Goal: Task Accomplishment & Management: Use online tool/utility

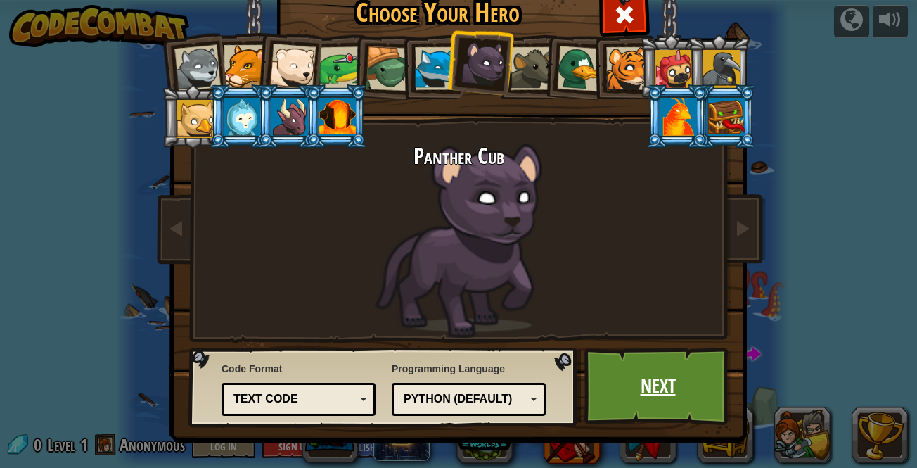
click at [669, 388] on link "Next" at bounding box center [657, 385] width 147 height 77
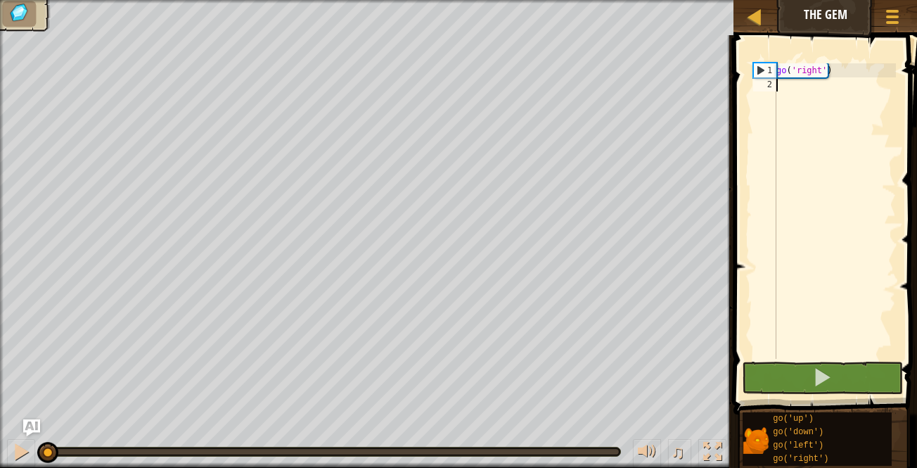
type textarea "g"
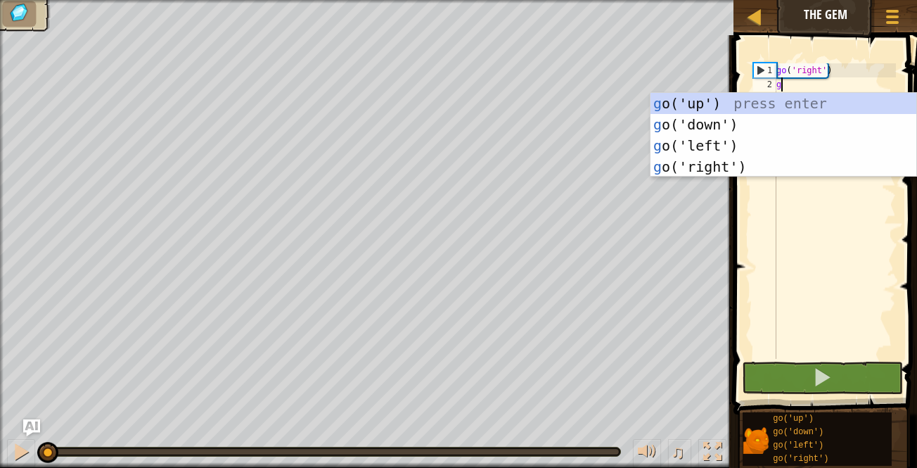
scroll to position [6, 0]
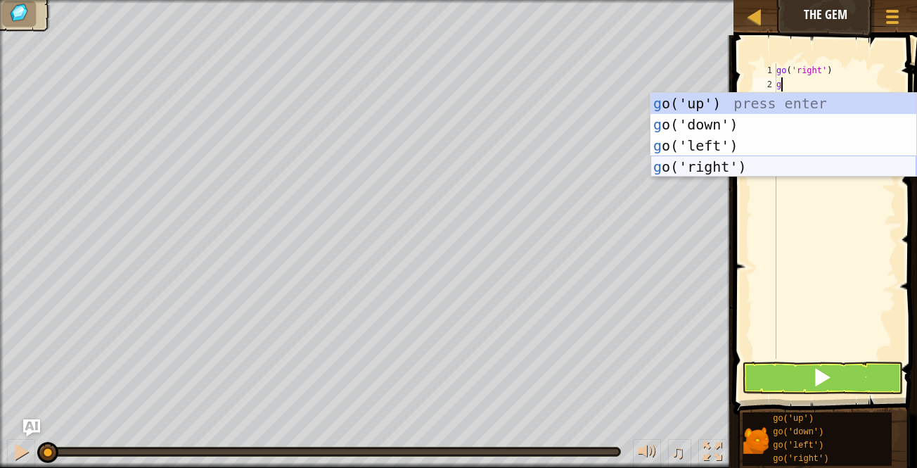
click at [800, 168] on div "g o('up') press enter g o('down') press enter g o('left') press enter g o('righ…" at bounding box center [783, 156] width 266 height 127
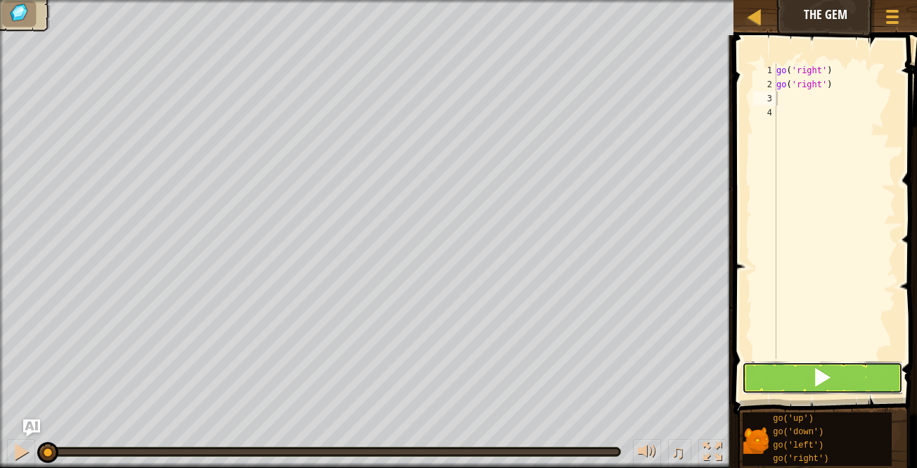
click at [825, 385] on span at bounding box center [822, 377] width 20 height 20
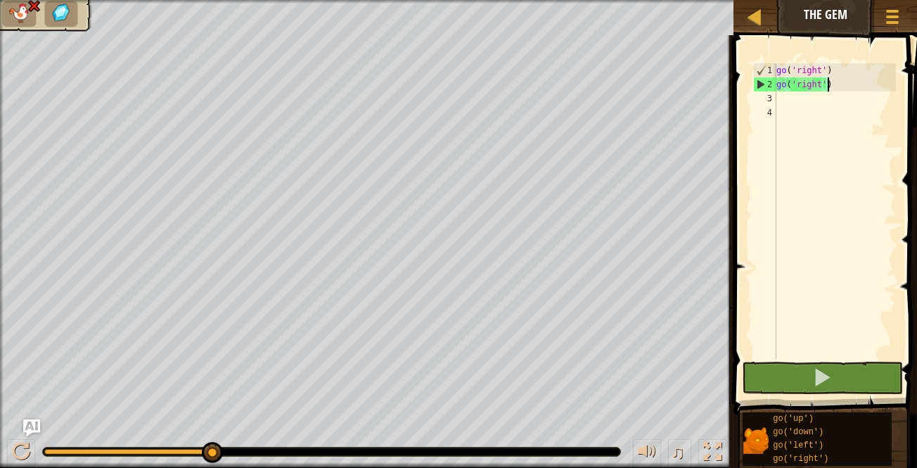
click at [865, 86] on div "go ( 'right' ) go ( 'right' )" at bounding box center [834, 224] width 122 height 323
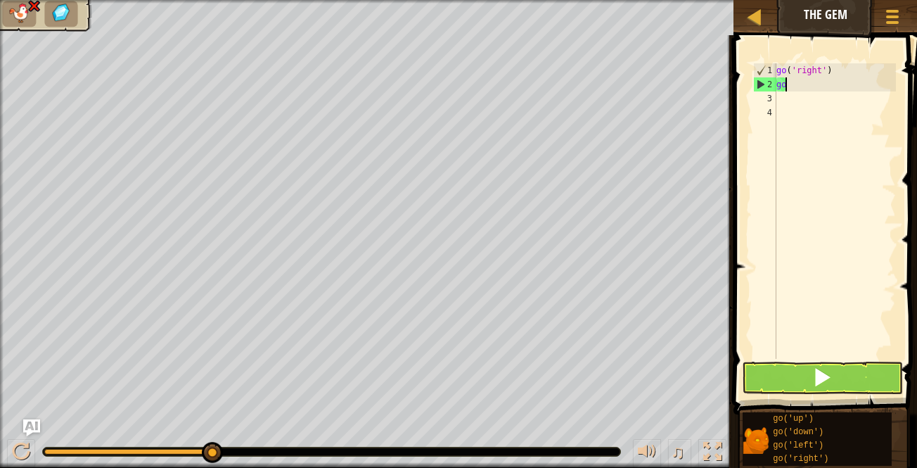
type textarea "g"
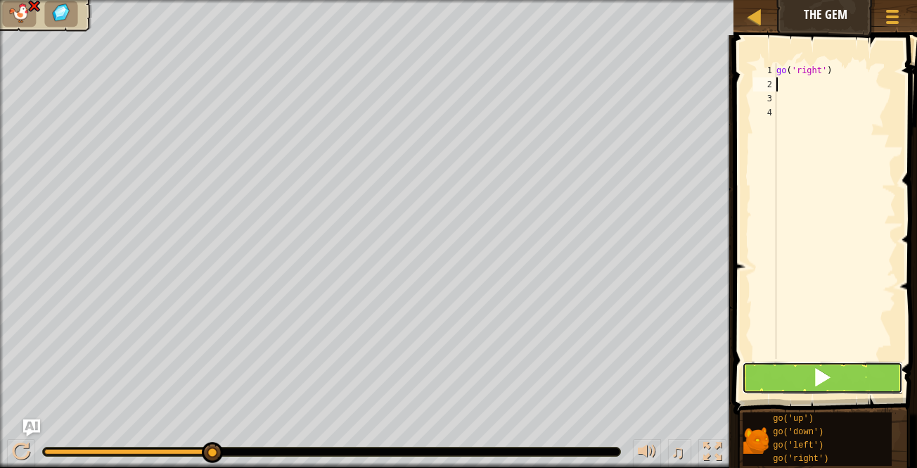
click at [801, 368] on button at bounding box center [823, 377] width 162 height 32
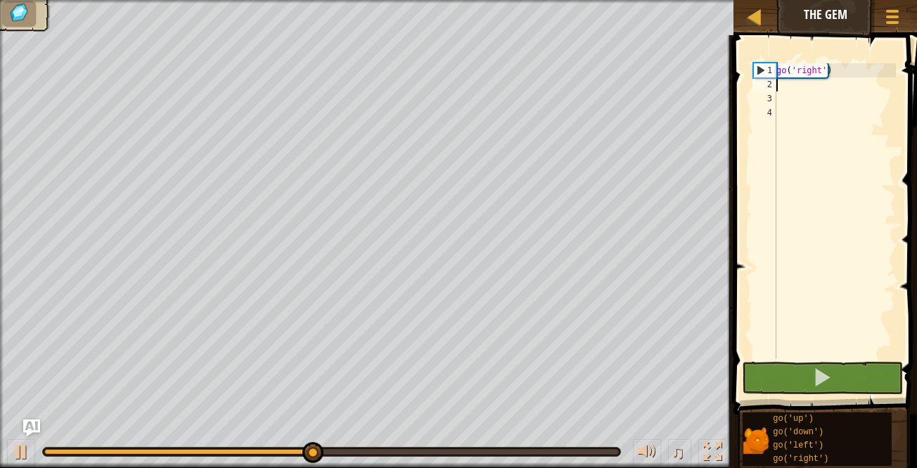
click at [829, 102] on div "go ( 'right' )" at bounding box center [834, 224] width 122 height 323
click at [820, 84] on div "go ( 'right' )" at bounding box center [834, 224] width 122 height 323
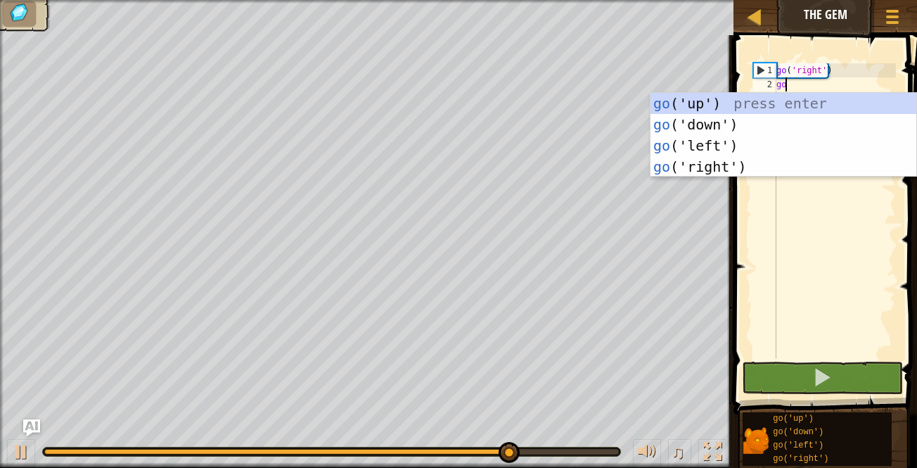
scroll to position [6, 1]
click at [806, 77] on div "go ( 'right' ) go (" at bounding box center [834, 224] width 122 height 323
click at [809, 80] on div "go ( 'right' ) go (" at bounding box center [834, 224] width 122 height 323
type textarea "g"
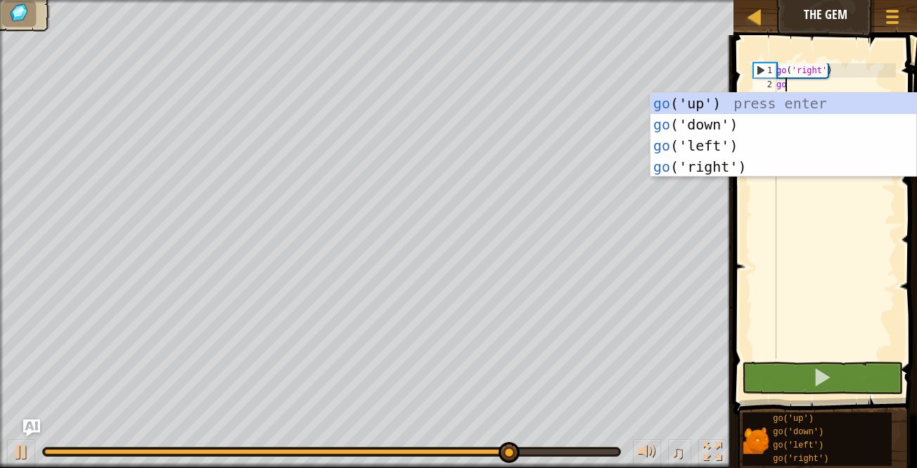
type textarea "go"
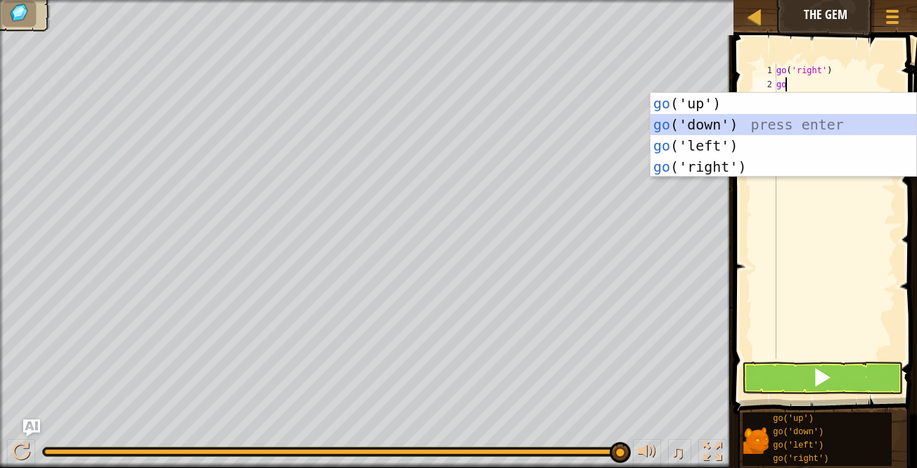
click at [773, 126] on div "go ('up') press enter go ('down') press enter go ('left') press enter go ('righ…" at bounding box center [783, 156] width 266 height 127
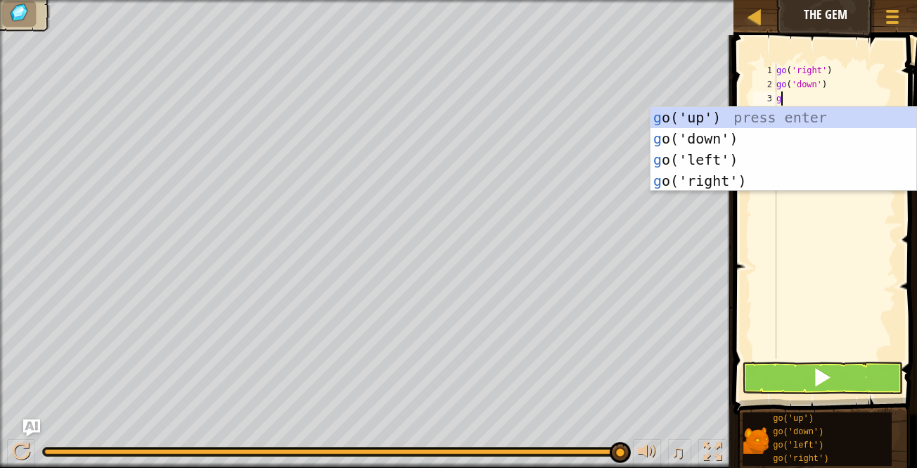
type textarea "go"
click at [764, 188] on div "go ('up') press enter go ('down') press enter go ('left') press enter go ('righ…" at bounding box center [783, 170] width 266 height 127
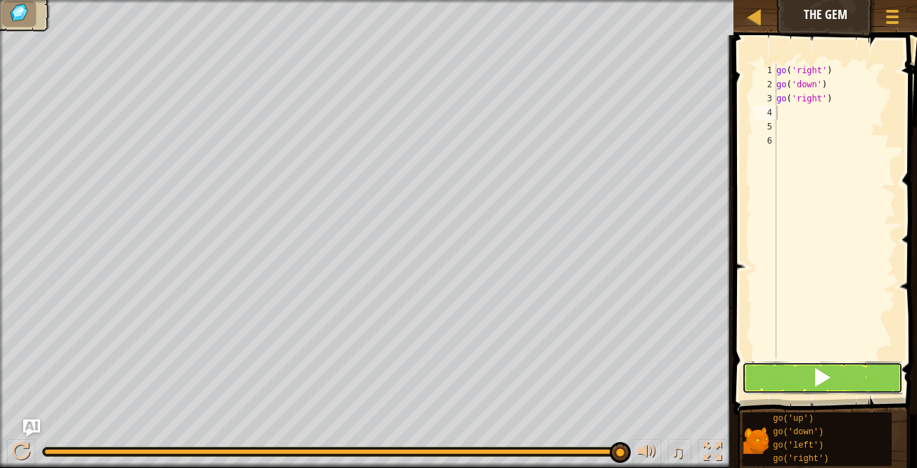
click at [841, 371] on button at bounding box center [823, 377] width 162 height 32
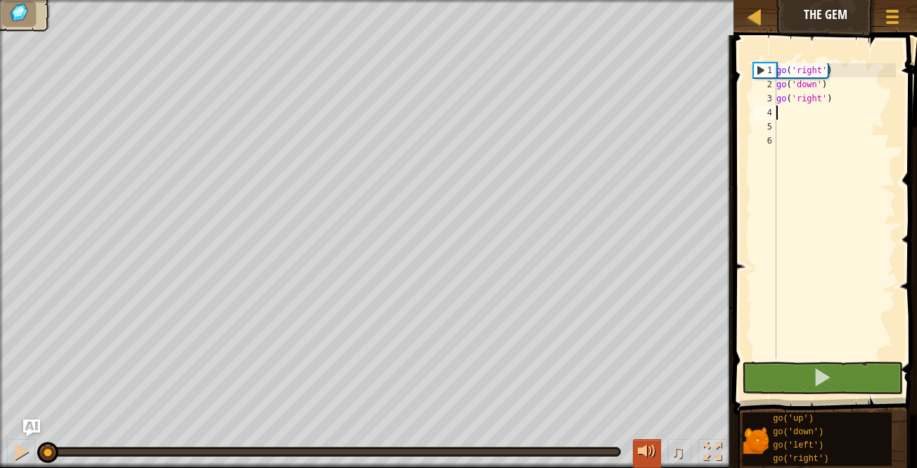
click at [638, 454] on div at bounding box center [647, 451] width 18 height 18
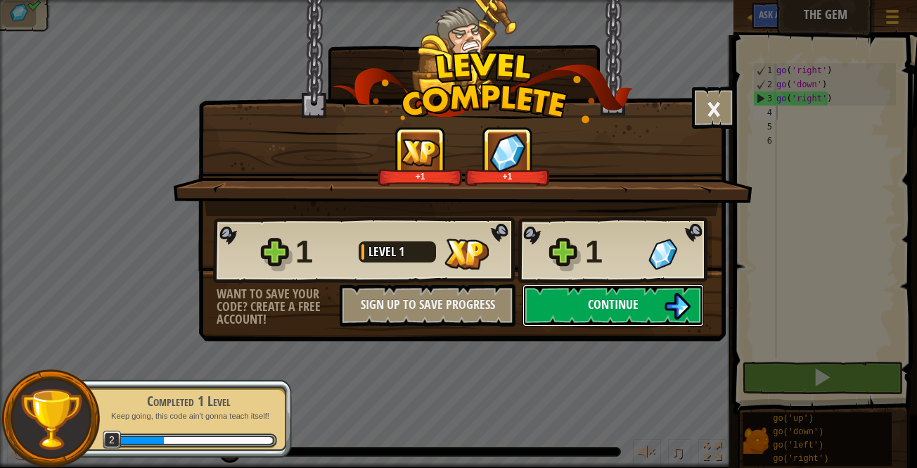
click at [645, 307] on button "Continue" at bounding box center [612, 305] width 181 height 42
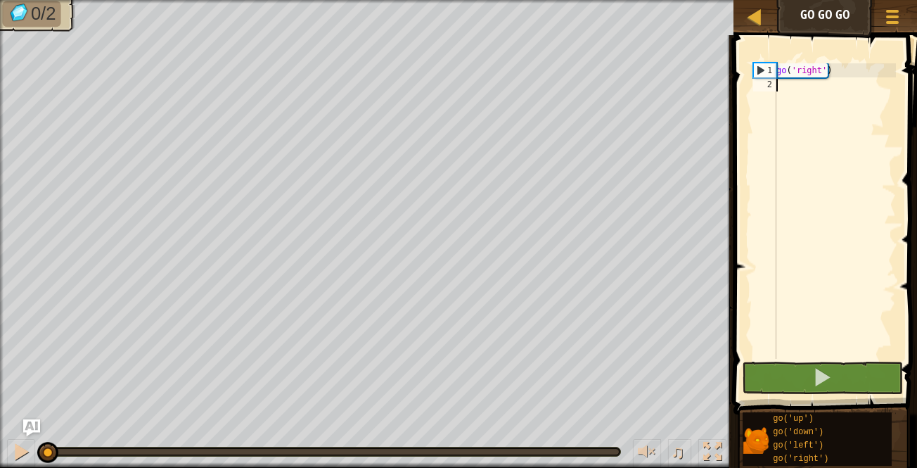
type textarea "go"
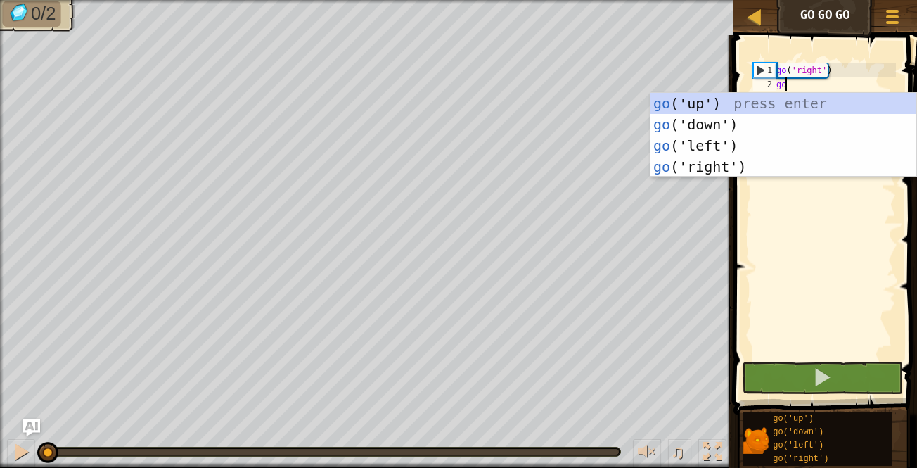
scroll to position [6, 0]
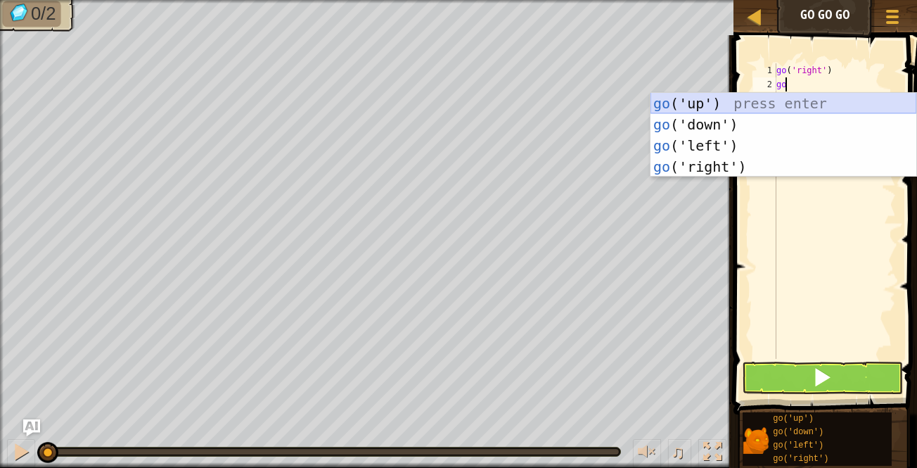
click at [806, 108] on div "go ('up') press enter go ('down') press enter go ('left') press enter go ('righ…" at bounding box center [783, 156] width 266 height 127
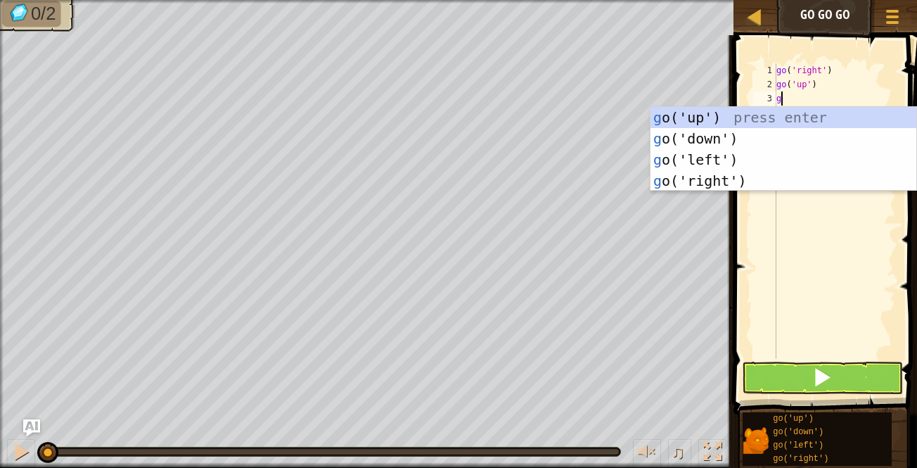
type textarea "go"
click at [783, 186] on div "go ('up') press enter go ('down') press enter go ('left') press enter go ('righ…" at bounding box center [783, 170] width 266 height 127
type textarea "go"
click at [783, 196] on div "go ('up') press enter go ('down') press enter go ('left') press enter go ('righ…" at bounding box center [783, 170] width 266 height 127
click at [816, 378] on span at bounding box center [822, 377] width 20 height 20
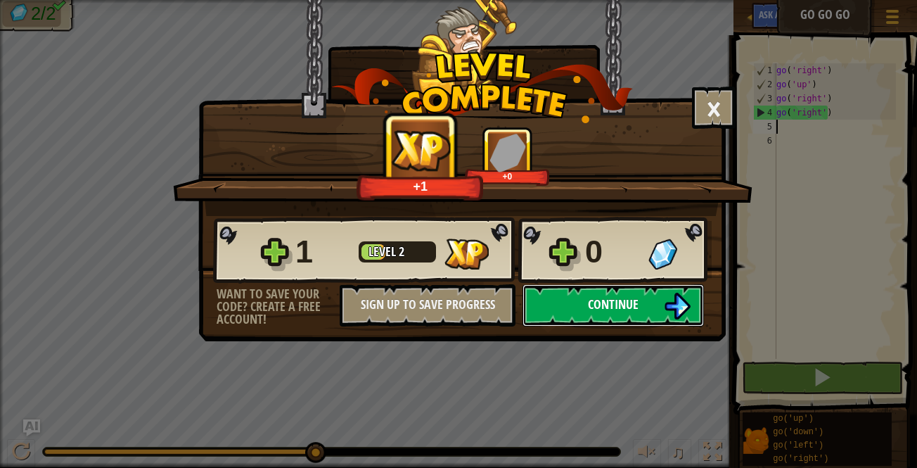
click at [637, 307] on span "Continue" at bounding box center [613, 304] width 51 height 18
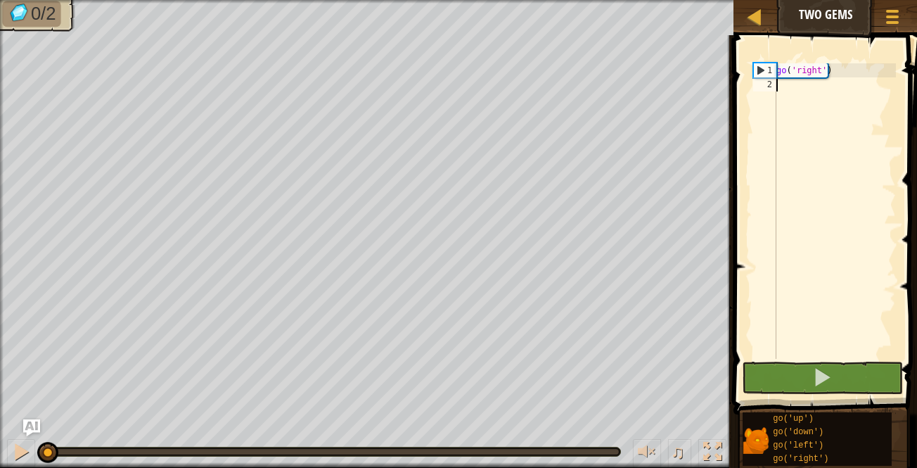
type textarea "g"
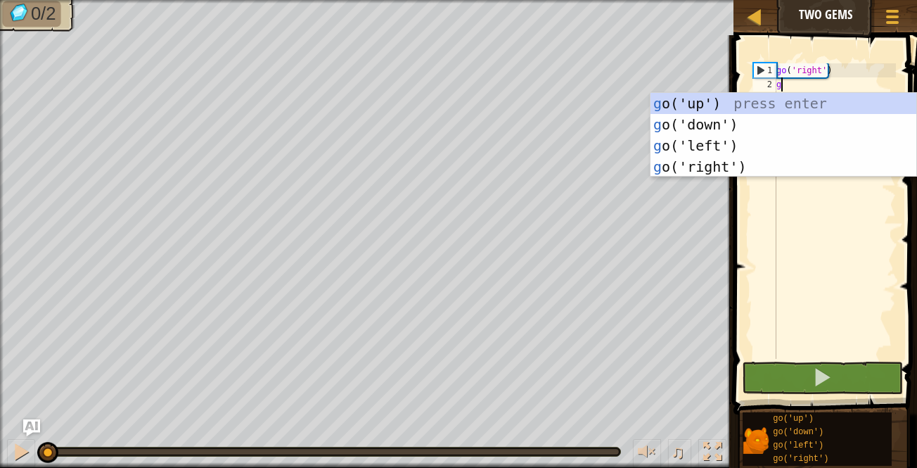
scroll to position [6, 0]
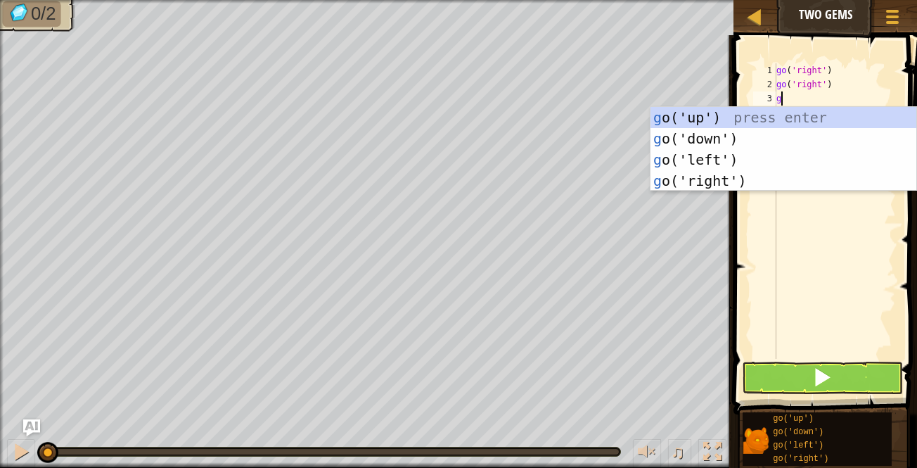
type textarea "go"
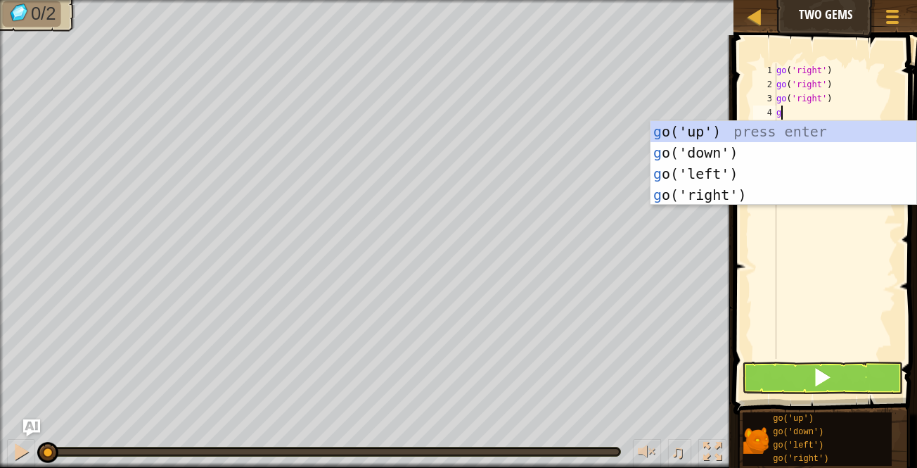
type textarea "go"
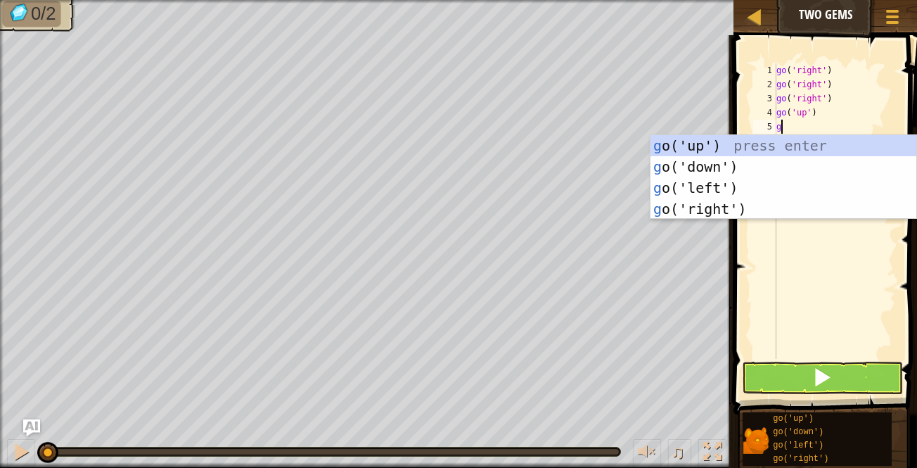
type textarea "go"
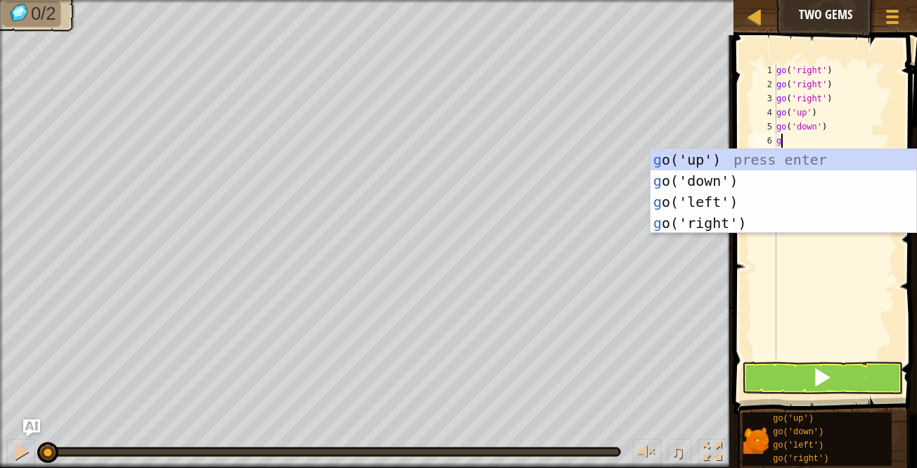
type textarea "go"
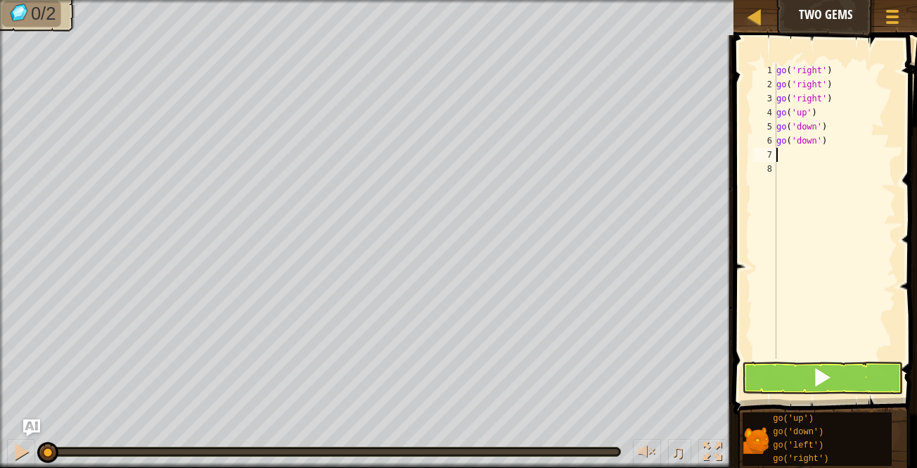
click at [849, 380] on button at bounding box center [823, 377] width 162 height 32
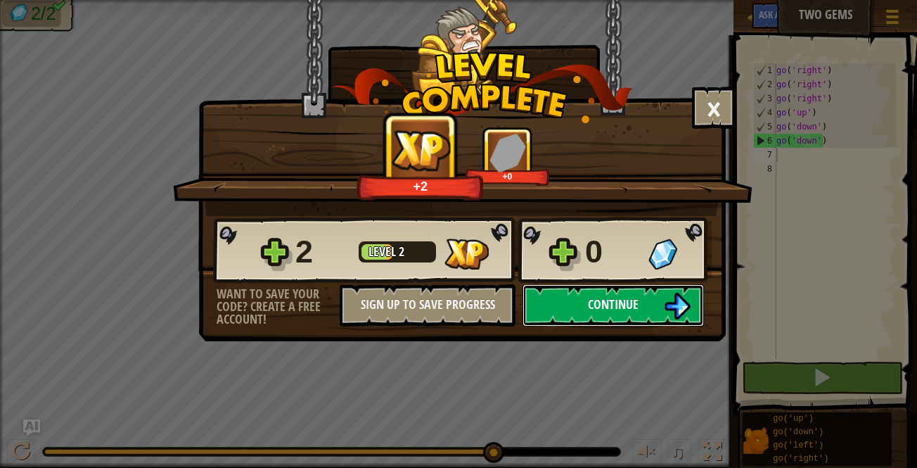
click at [617, 300] on span "Continue" at bounding box center [613, 304] width 51 height 18
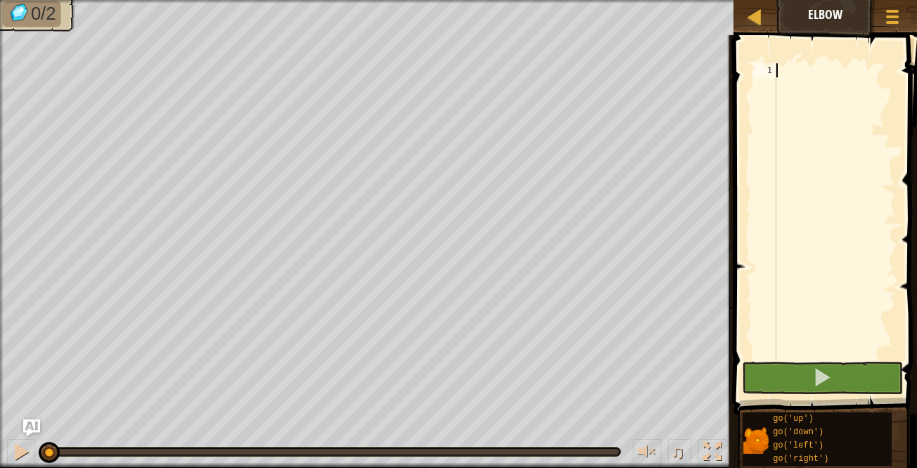
type textarea "go"
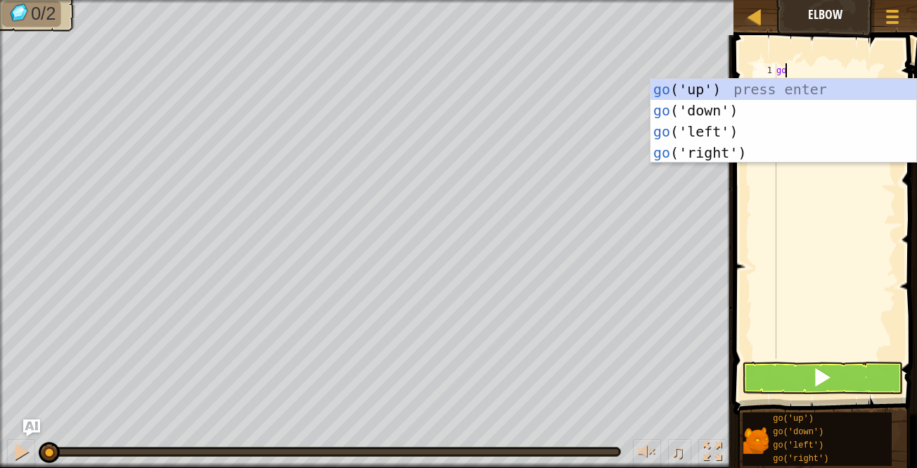
scroll to position [6, 0]
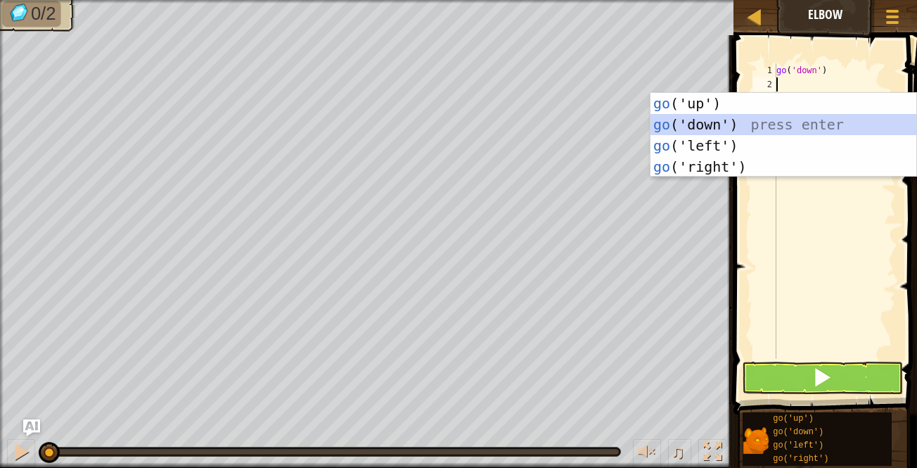
type textarea "go"
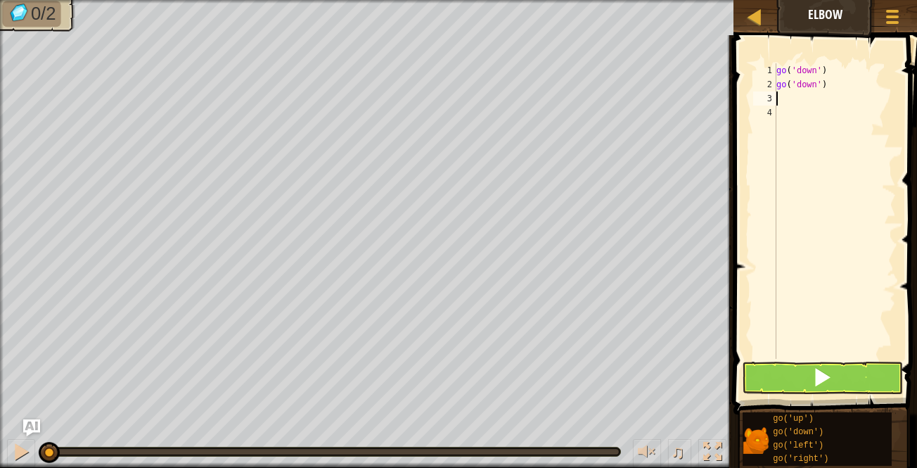
type textarea "go"
click at [804, 375] on button at bounding box center [823, 377] width 162 height 32
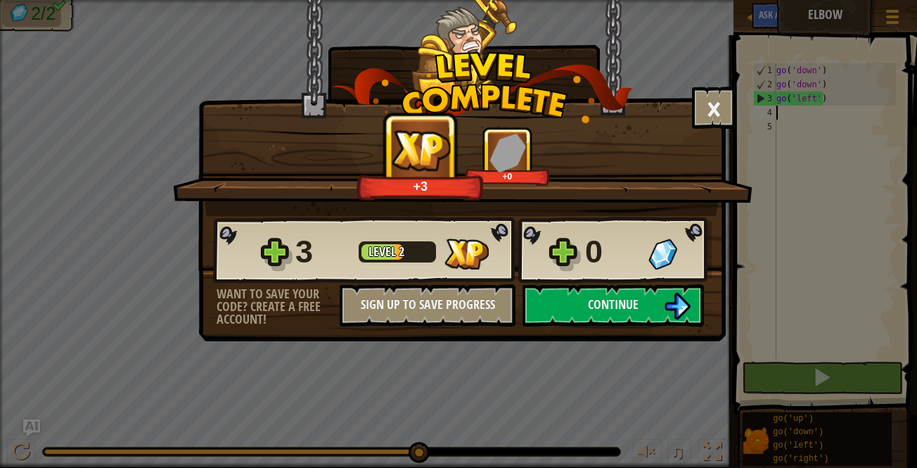
click at [631, 298] on span "Continue" at bounding box center [613, 304] width 51 height 18
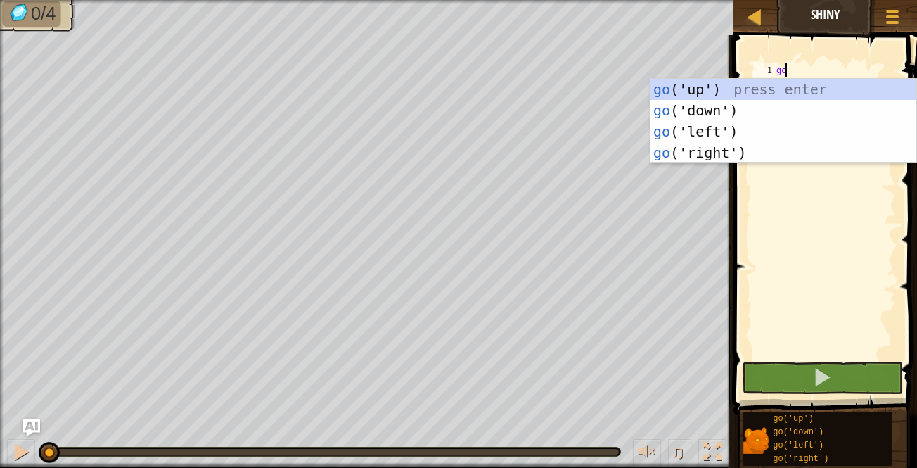
scroll to position [6, 0]
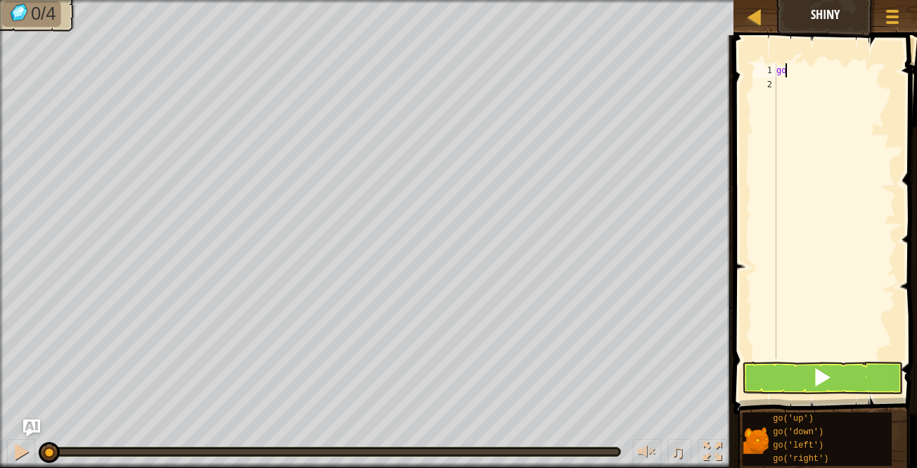
type textarea "g"
type textarea "go"
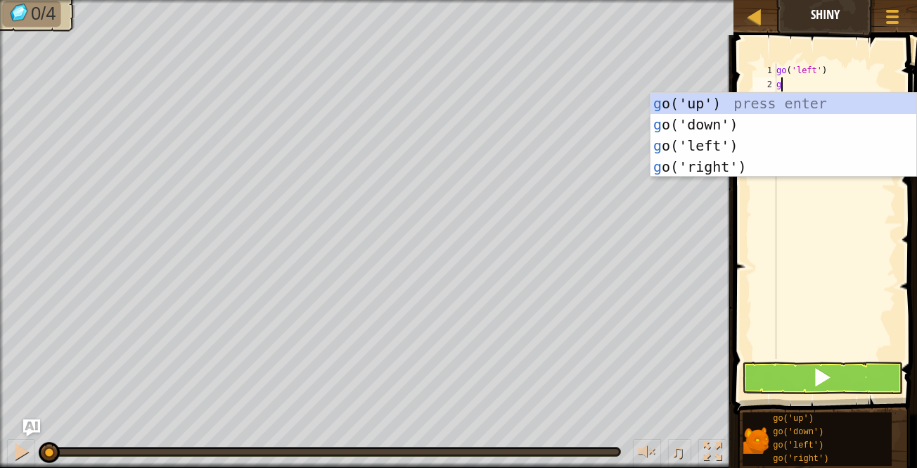
type textarea "go"
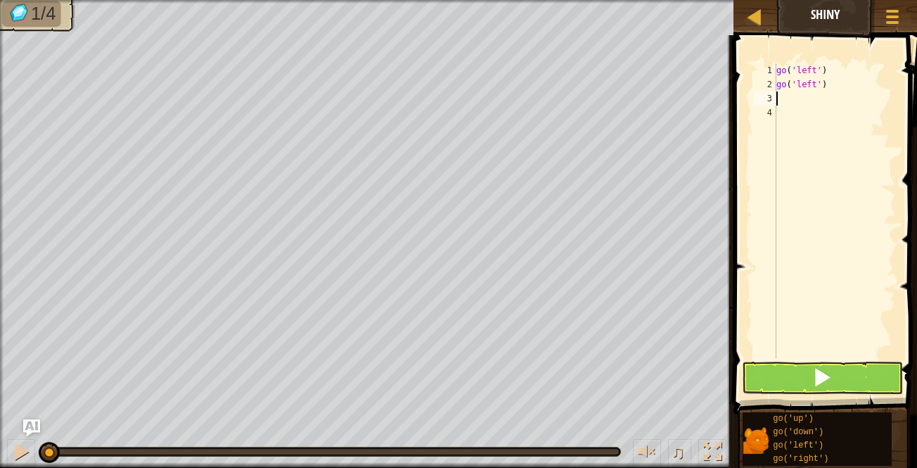
type textarea "go"
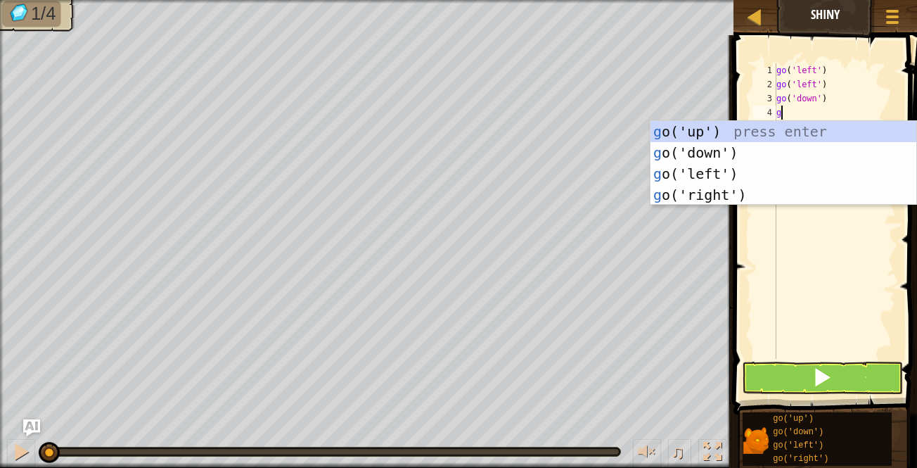
type textarea "go"
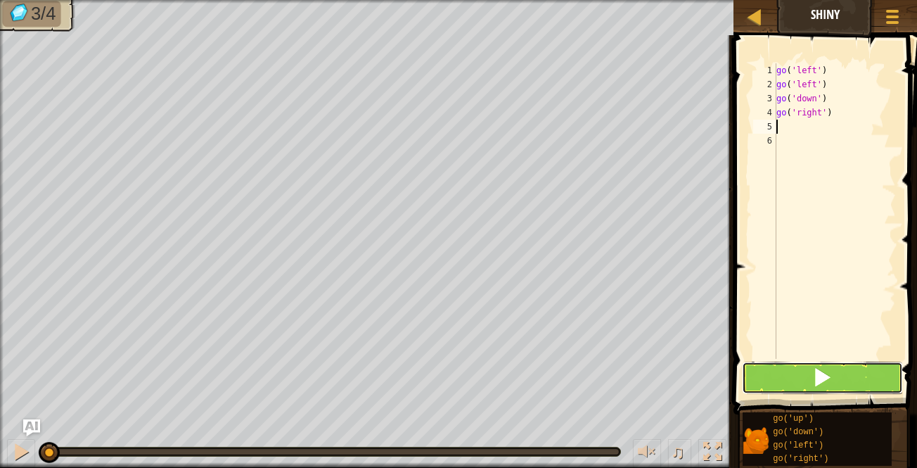
click at [784, 383] on button at bounding box center [823, 377] width 162 height 32
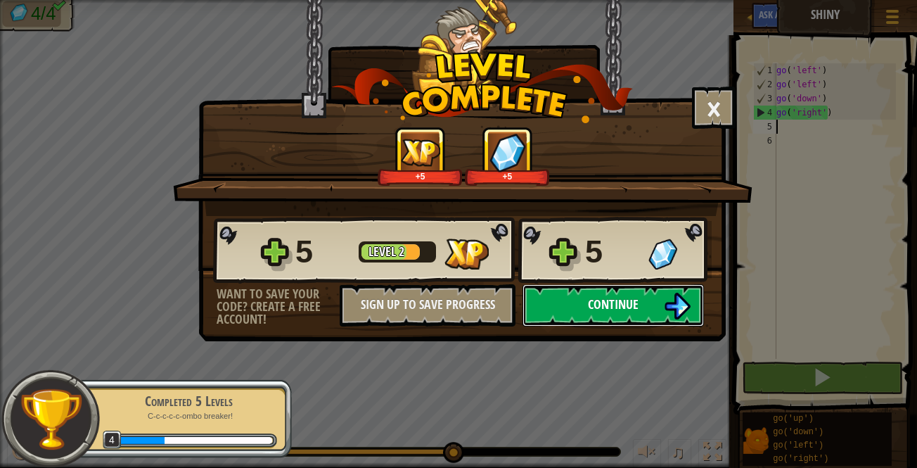
click at [673, 311] on img at bounding box center [677, 305] width 27 height 27
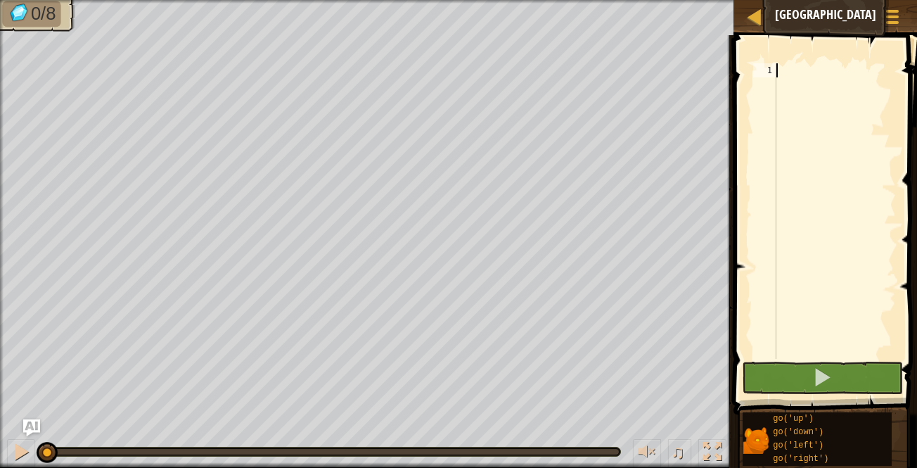
type textarea "go"
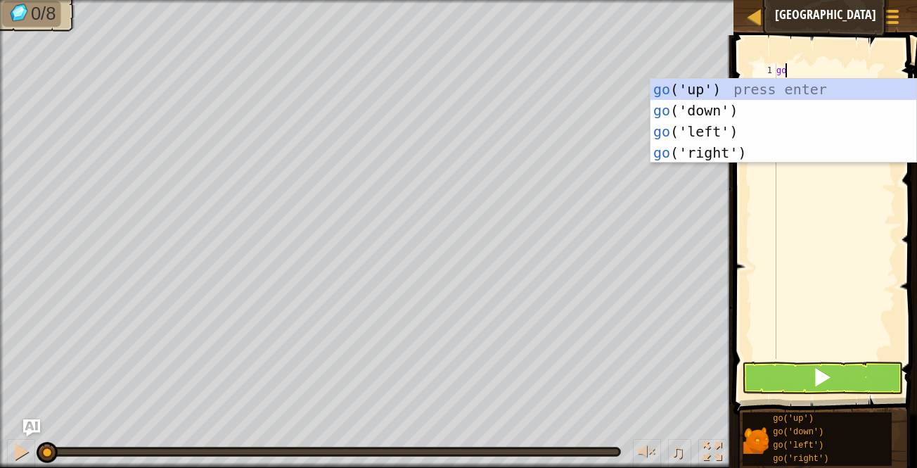
scroll to position [6, 0]
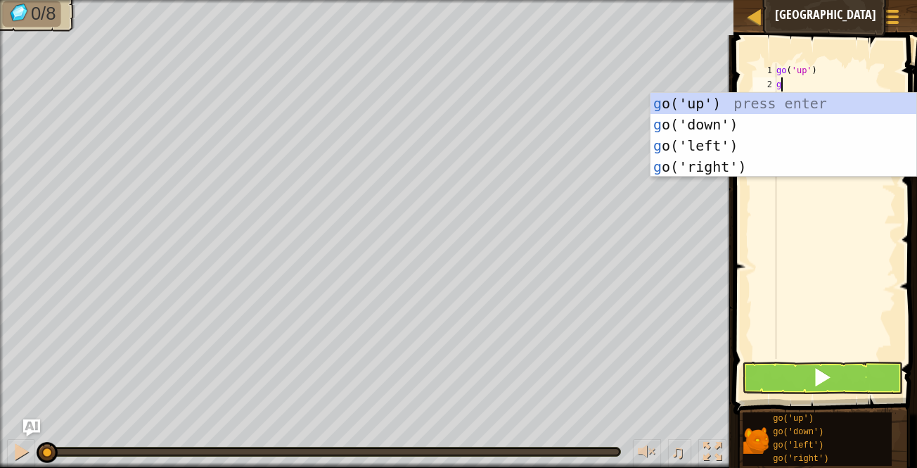
type textarea "gi"
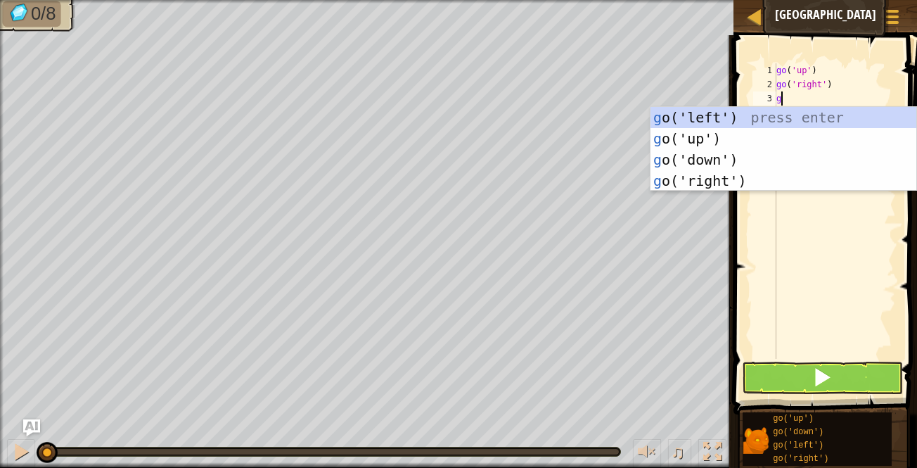
type textarea "gd"
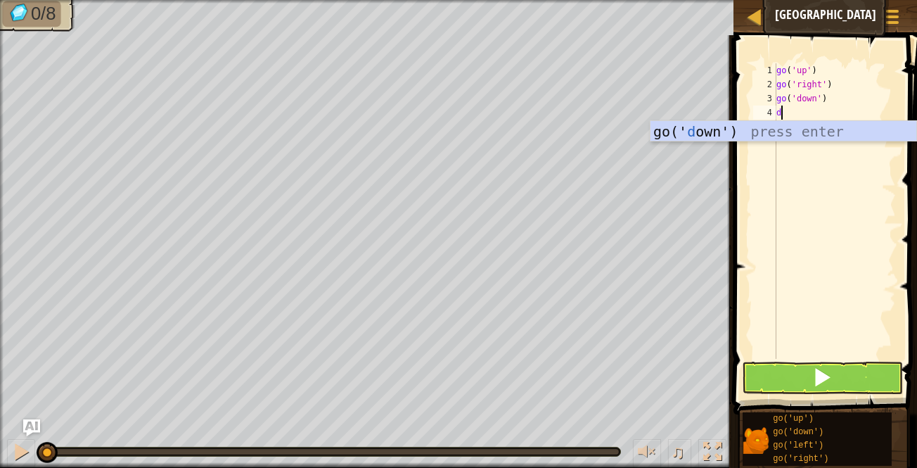
type textarea "de"
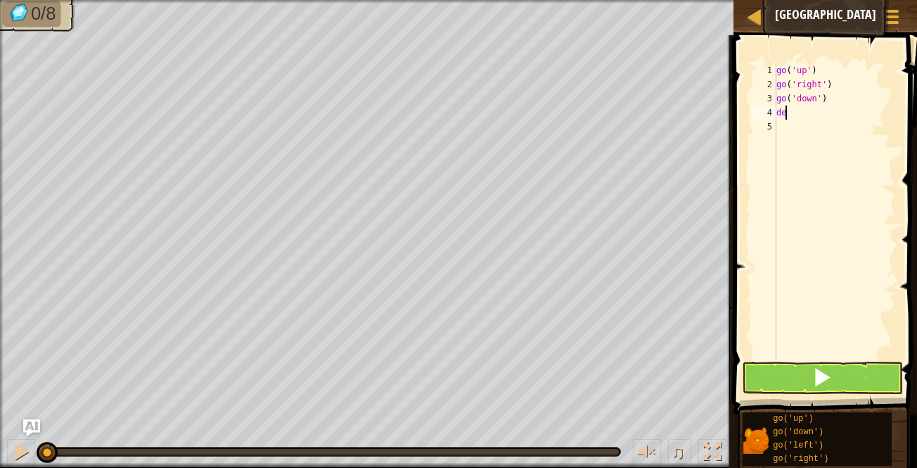
type textarea "d"
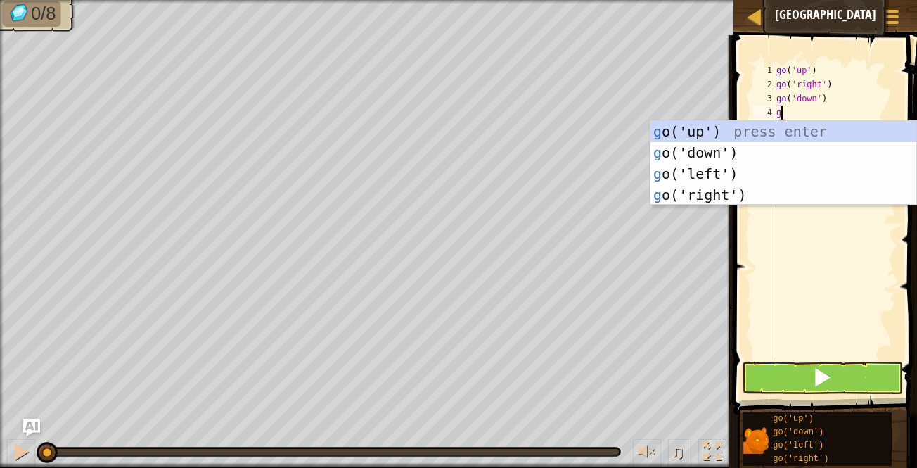
type textarea "gd"
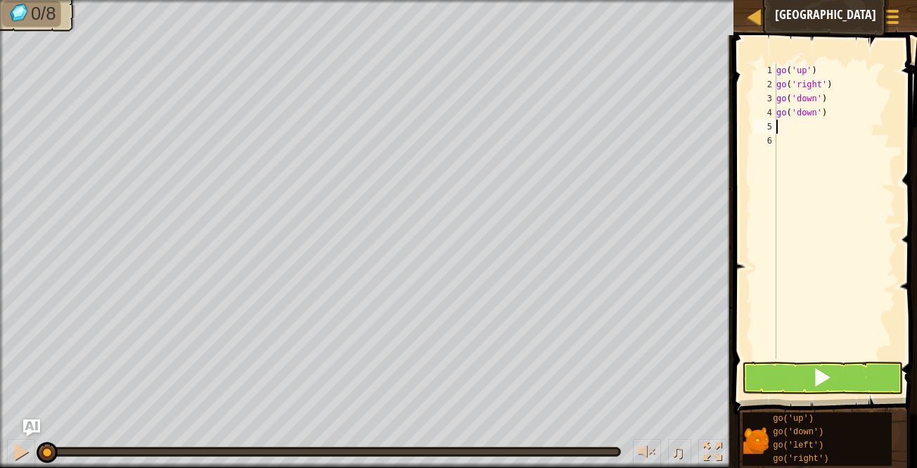
type textarea "gl"
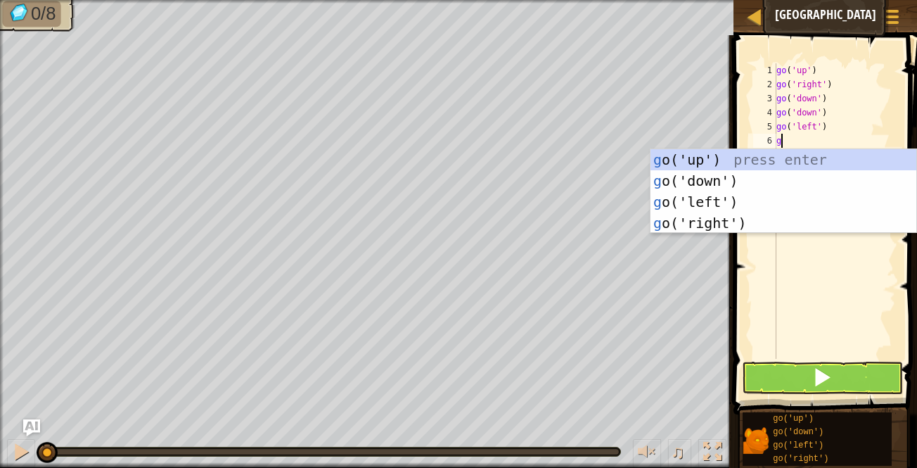
type textarea "gl"
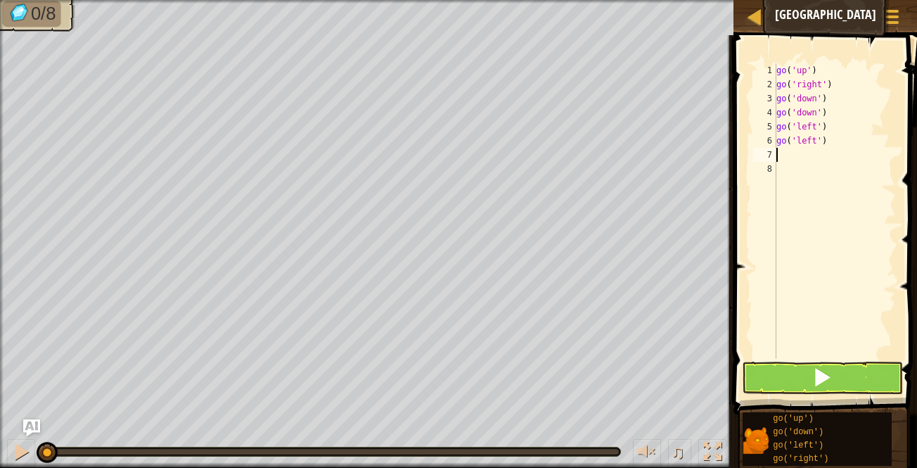
type textarea "g"
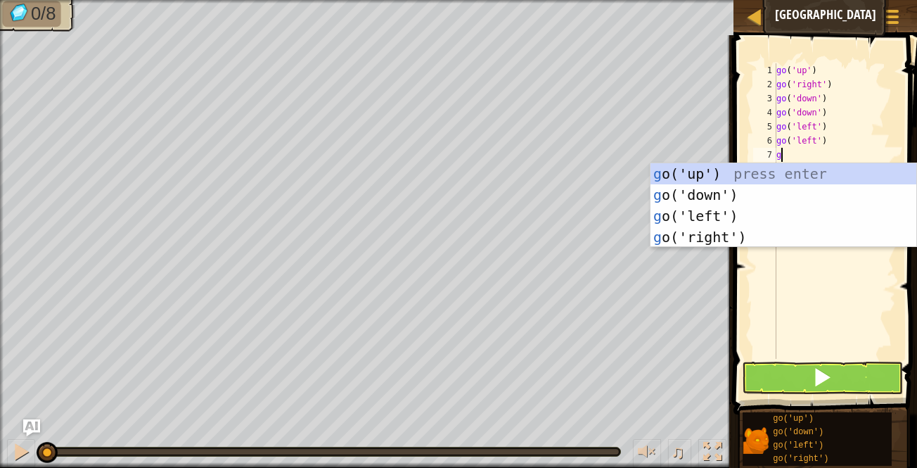
type textarea "l"
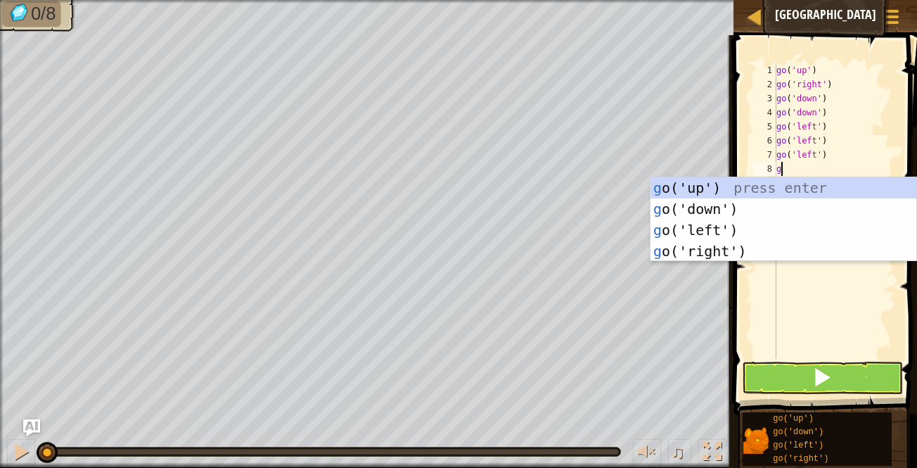
type textarea "gu"
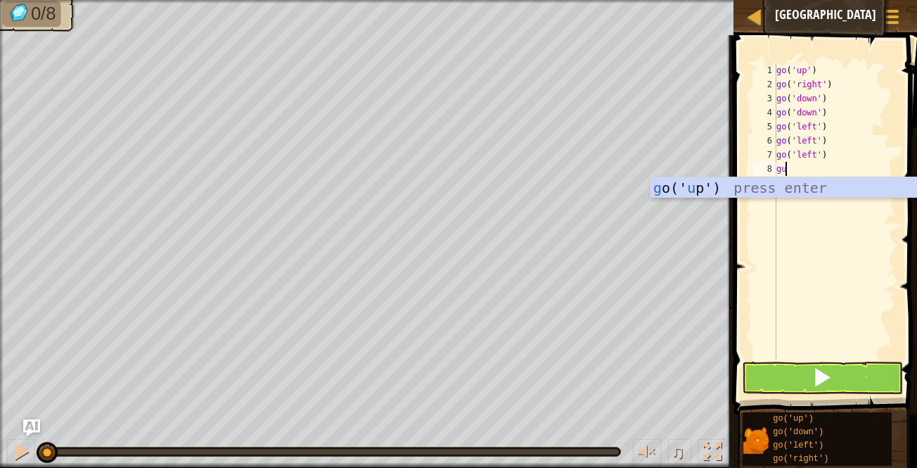
type textarea "g"
type textarea "gu"
click at [869, 387] on button at bounding box center [823, 377] width 162 height 32
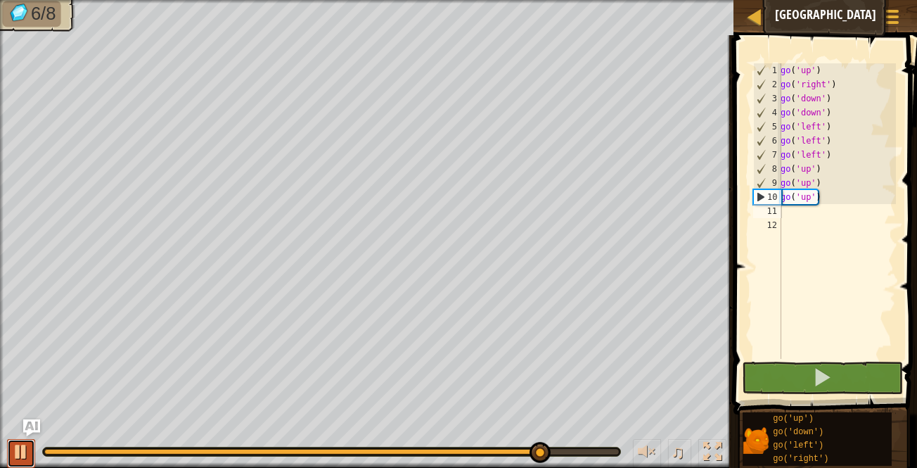
click at [15, 449] on div at bounding box center [21, 451] width 18 height 18
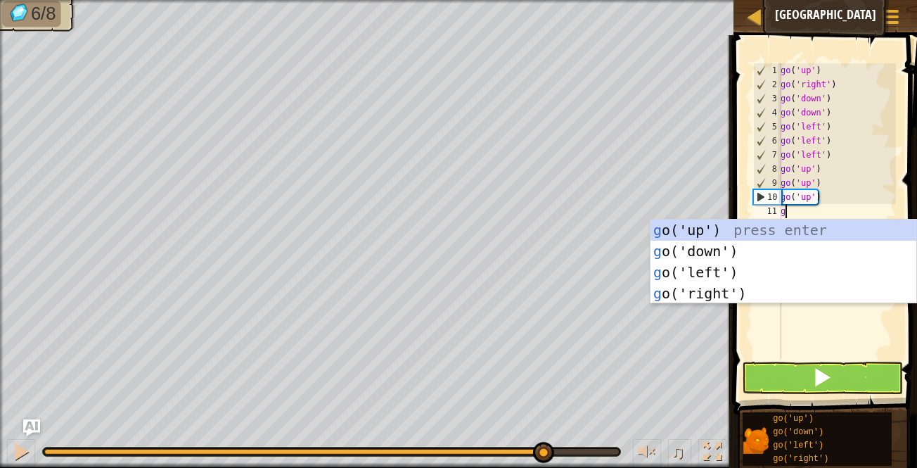
type textarea "gl"
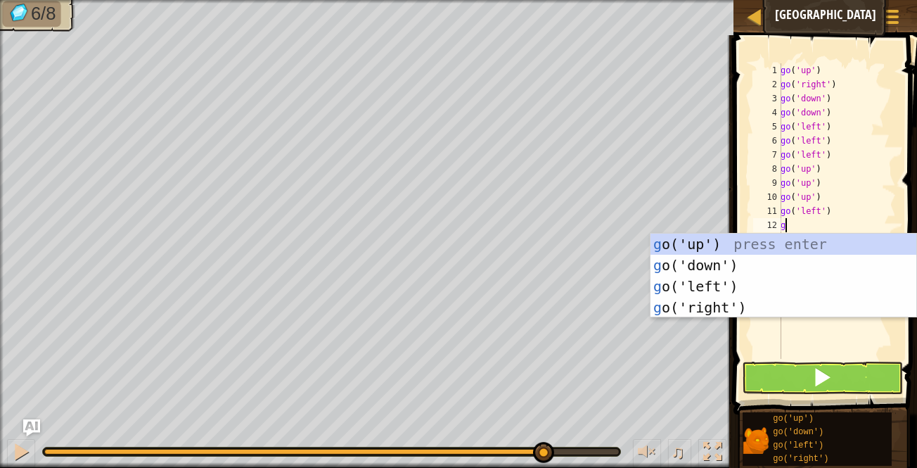
type textarea "gd"
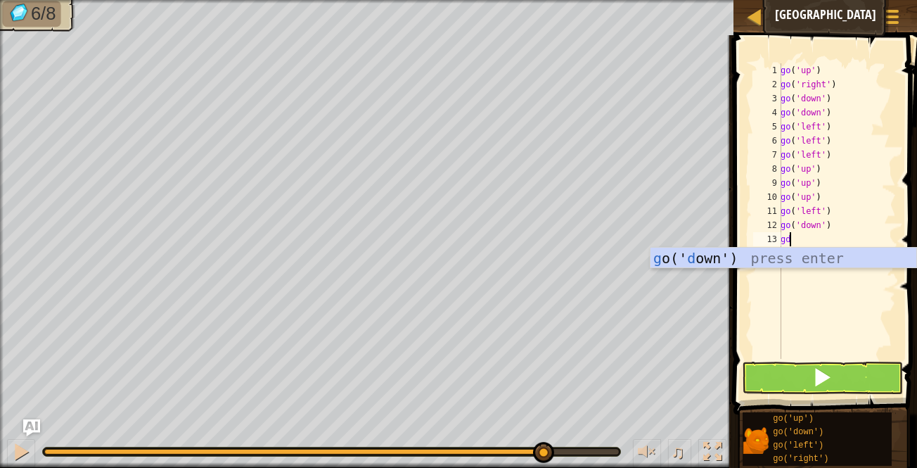
type textarea "gd"
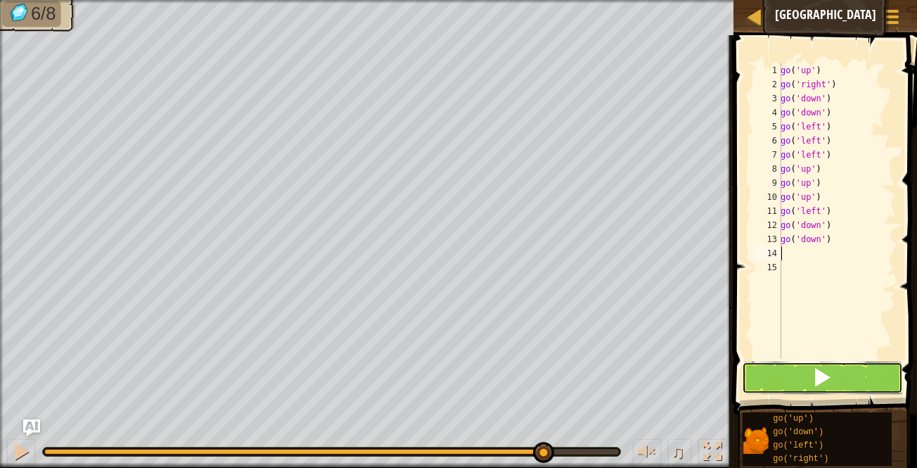
click at [790, 382] on button at bounding box center [823, 377] width 162 height 32
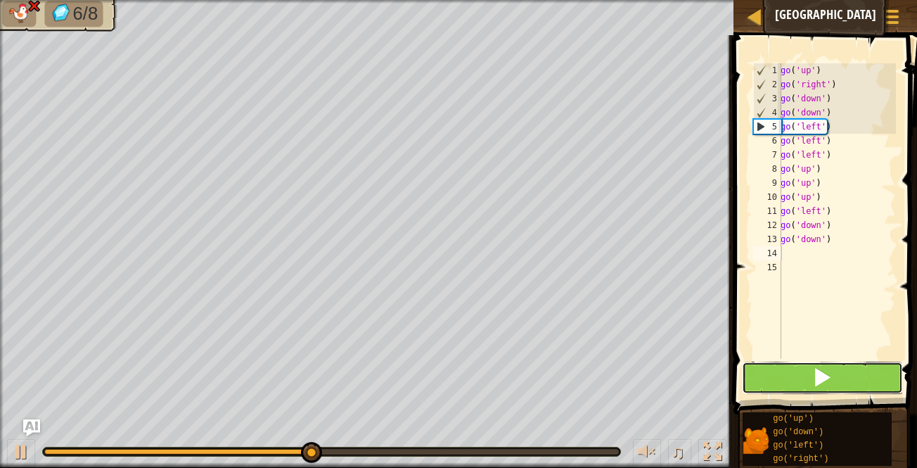
click at [779, 382] on button at bounding box center [823, 377] width 162 height 32
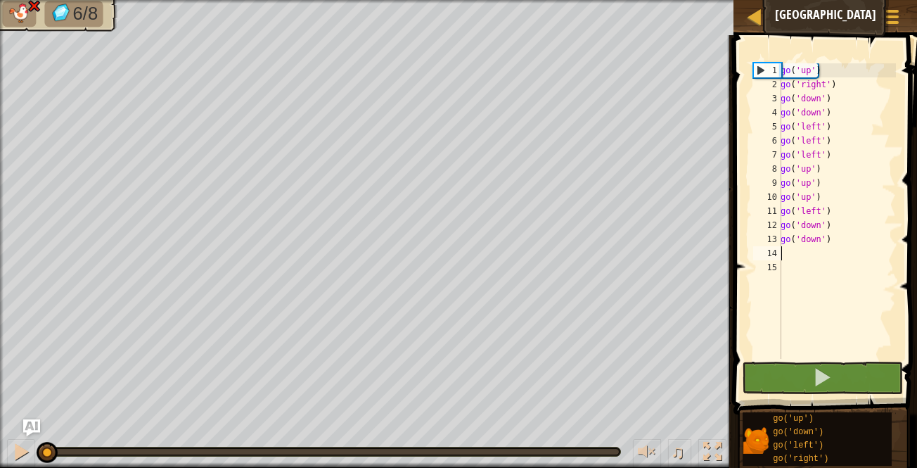
click at [806, 209] on div "go ( 'up' ) go ( 'right' ) go ( 'down' ) go ( 'down' ) go ( 'left' ) go ( 'left…" at bounding box center [837, 224] width 118 height 323
click at [828, 209] on div "go ( 'up' ) go ( 'right' ) go ( 'down' ) go ( 'down' ) go ( 'left' ) go ( 'left…" at bounding box center [837, 224] width 118 height 323
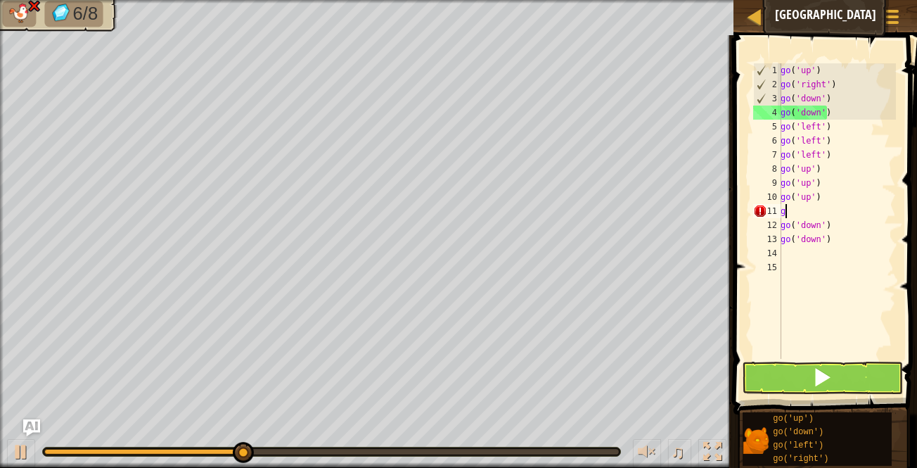
type textarea "g"
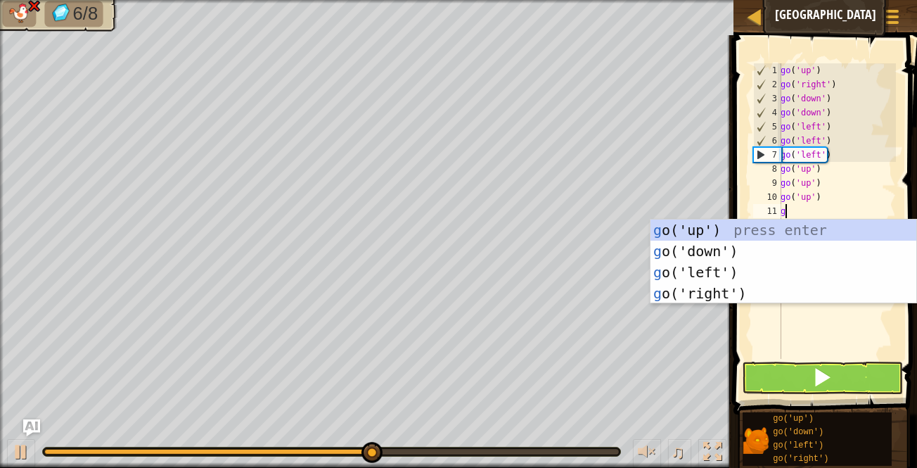
type textarea "gr"
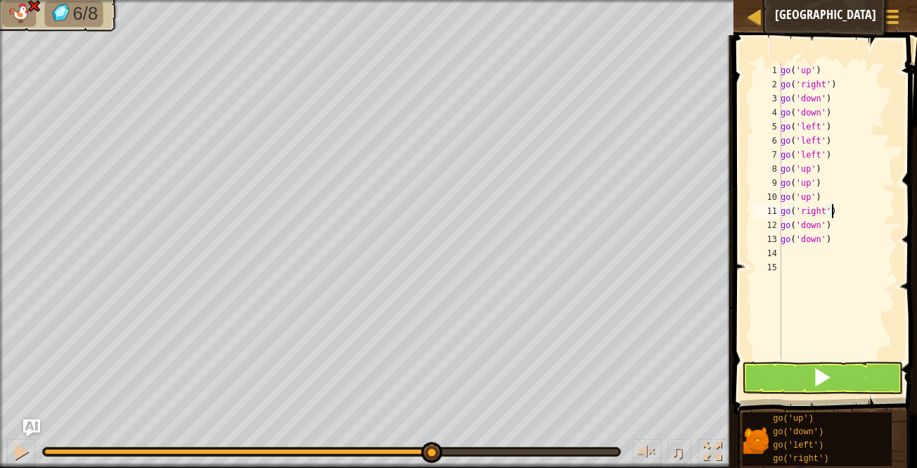
click at [839, 368] on button at bounding box center [823, 377] width 162 height 32
click at [860, 243] on div "go ( 'up' ) go ( 'right' ) go ( 'down' ) go ( 'down' ) go ( 'left' ) go ( 'left…" at bounding box center [837, 224] width 118 height 323
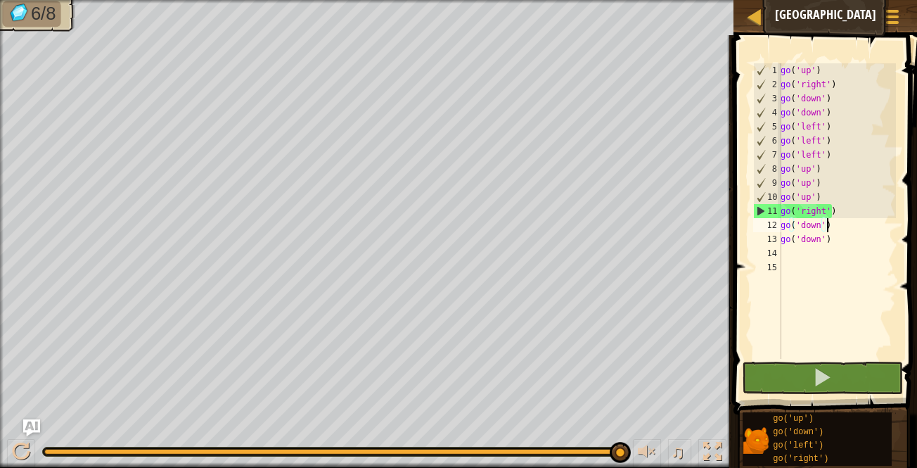
click at [848, 228] on div "go ( 'up' ) go ( 'right' ) go ( 'down' ) go ( 'down' ) go ( 'left' ) go ( 'left…" at bounding box center [837, 224] width 118 height 323
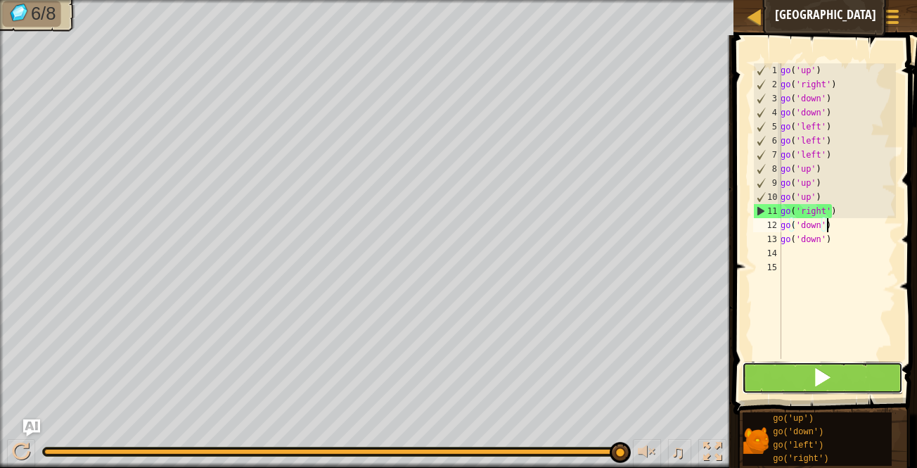
click at [839, 373] on button at bounding box center [823, 377] width 162 height 32
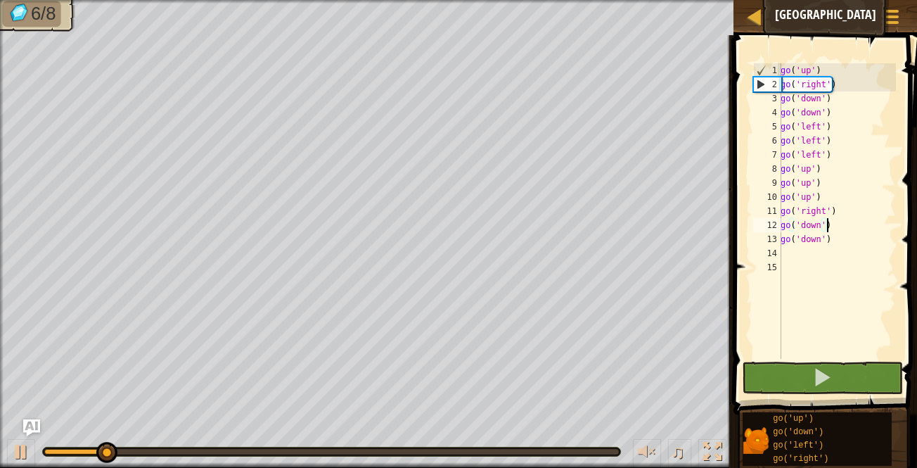
click at [768, 228] on div "12" at bounding box center [767, 225] width 28 height 14
type textarea "go('down')"
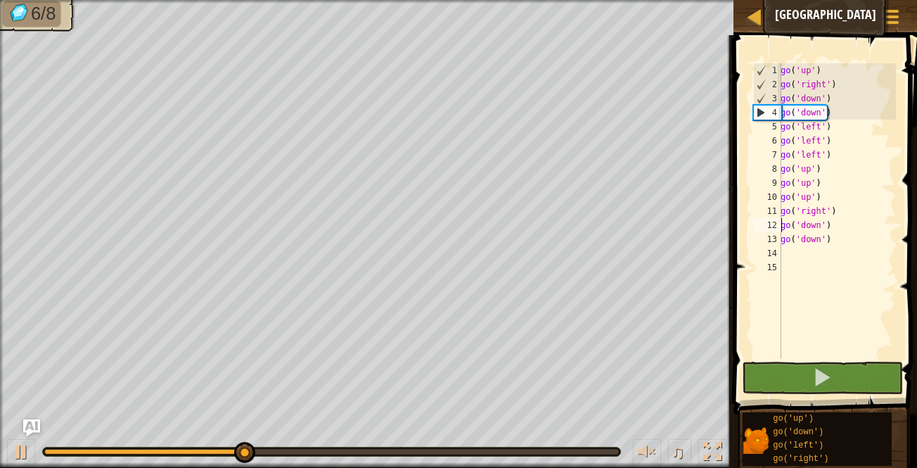
click at [832, 242] on div "go ( 'up' ) go ( 'right' ) go ( 'down' ) go ( 'down' ) go ( 'left' ) go ( 'left…" at bounding box center [837, 224] width 118 height 323
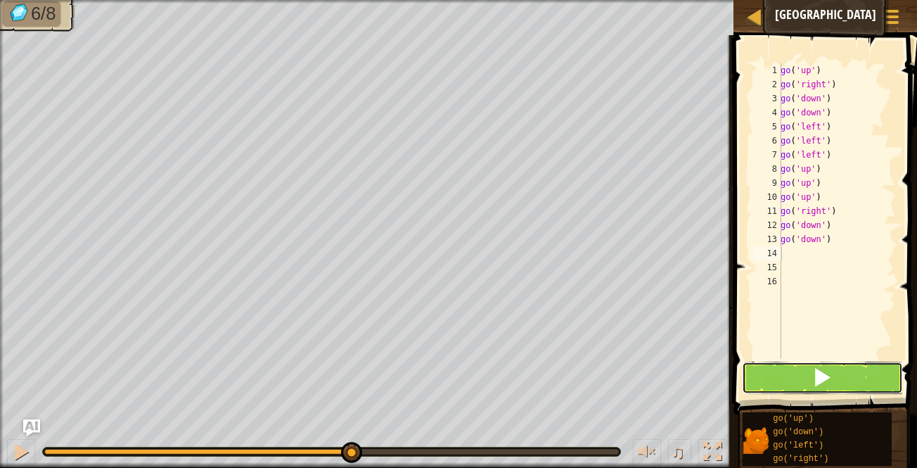
click at [820, 376] on span at bounding box center [822, 377] width 20 height 20
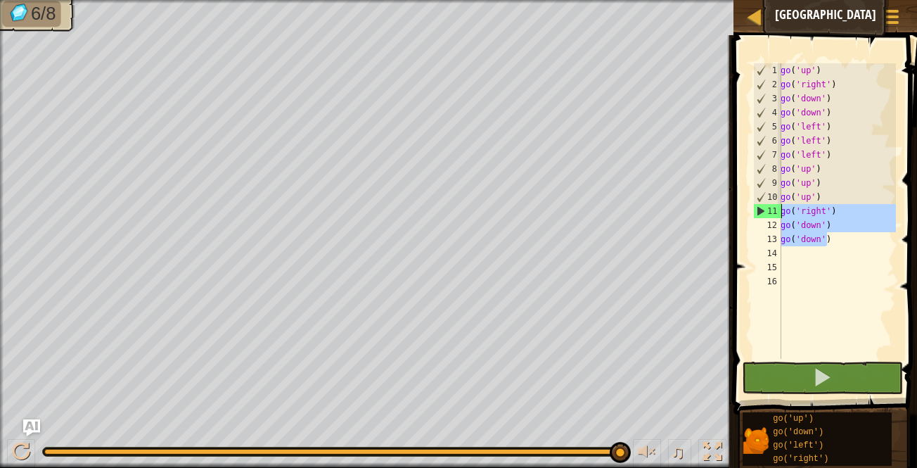
drag, startPoint x: 831, startPoint y: 242, endPoint x: 776, endPoint y: 210, distance: 63.3
click at [776, 210] on div "1 2 3 4 5 6 7 8 9 10 11 12 13 14 15 16 go ( 'up' ) go ( 'right' ) go ( 'down' )…" at bounding box center [823, 210] width 146 height 295
type textarea "go('right') go('down')"
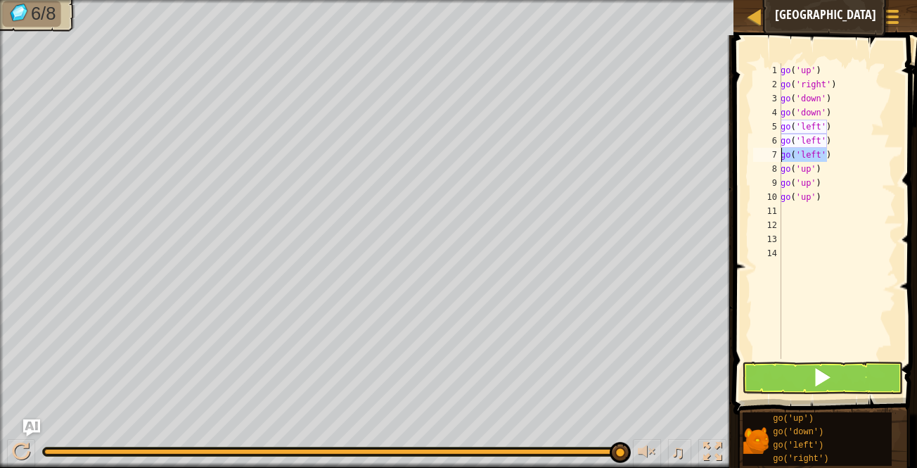
drag, startPoint x: 782, startPoint y: 173, endPoint x: 779, endPoint y: 159, distance: 14.3
click at [778, 159] on div "1 2 3 4 5 6 7 8 9 10 11 12 13 14 go ( 'up' ) go ( 'right' ) go ( 'down' ) go ( …" at bounding box center [823, 210] width 146 height 295
type textarea "go('left')"
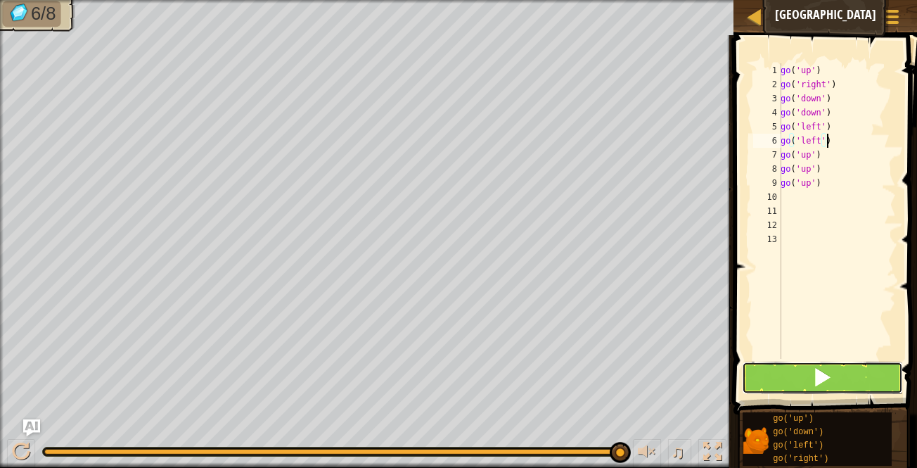
click at [808, 387] on button at bounding box center [823, 377] width 162 height 32
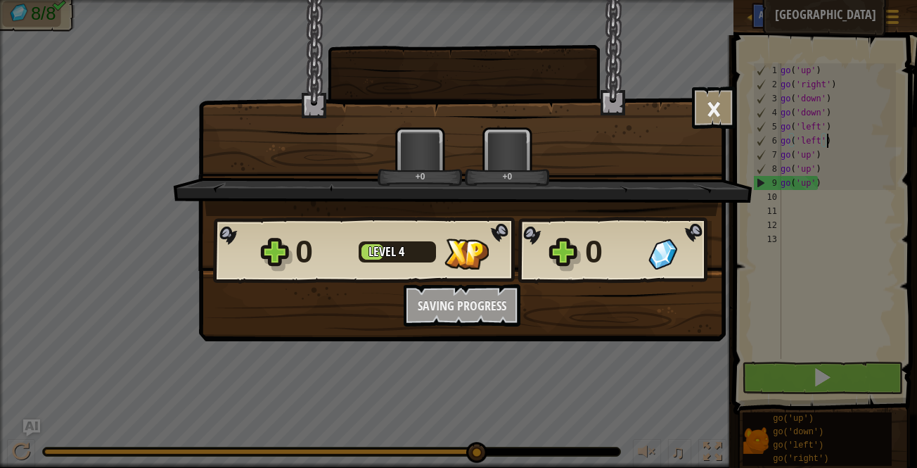
scroll to position [6, 4]
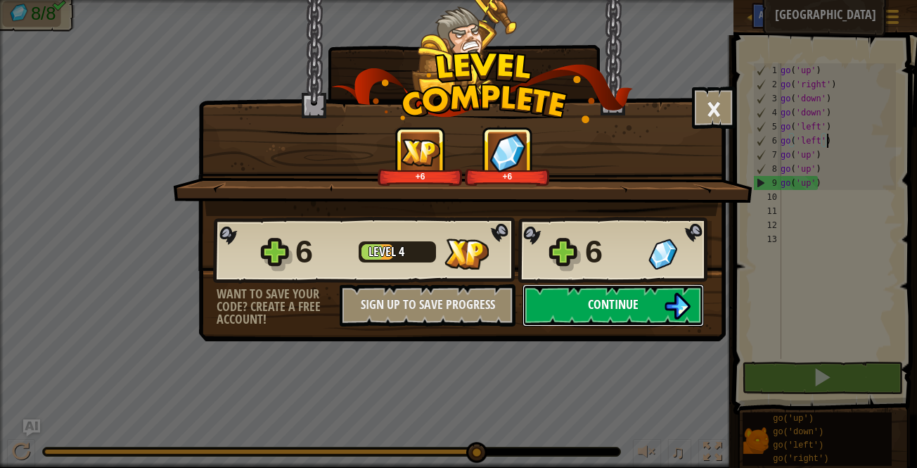
click at [667, 311] on img at bounding box center [677, 305] width 27 height 27
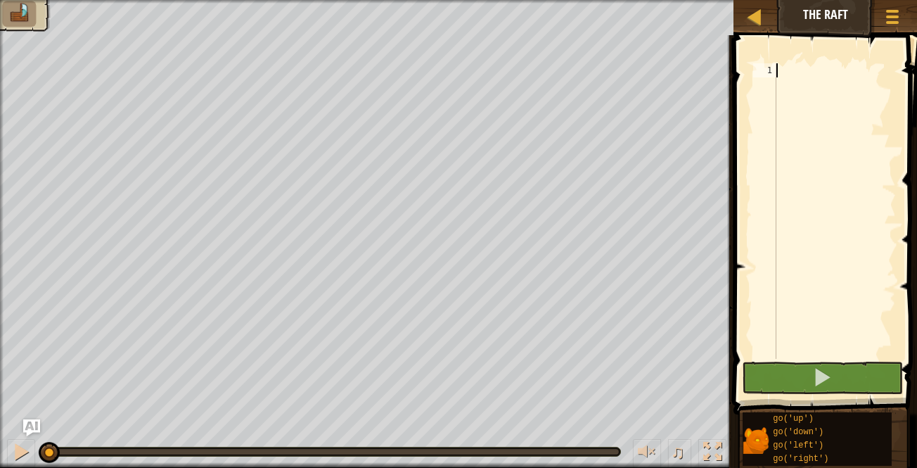
type textarea "gu"
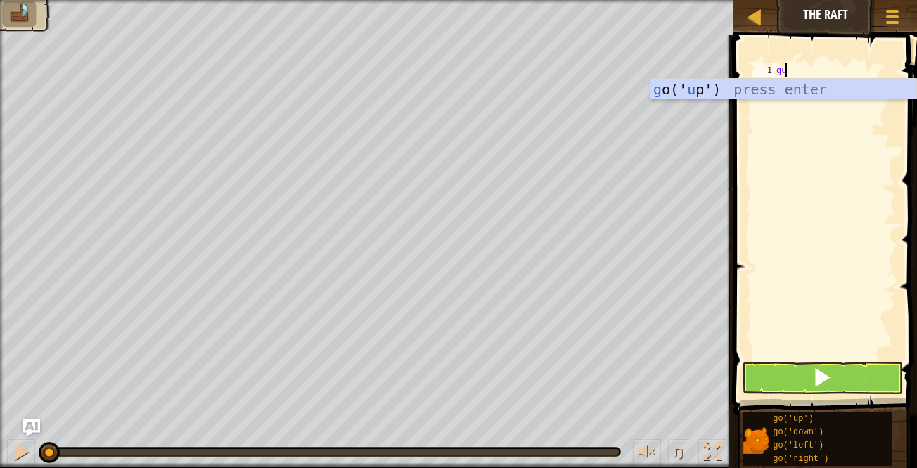
scroll to position [6, 0]
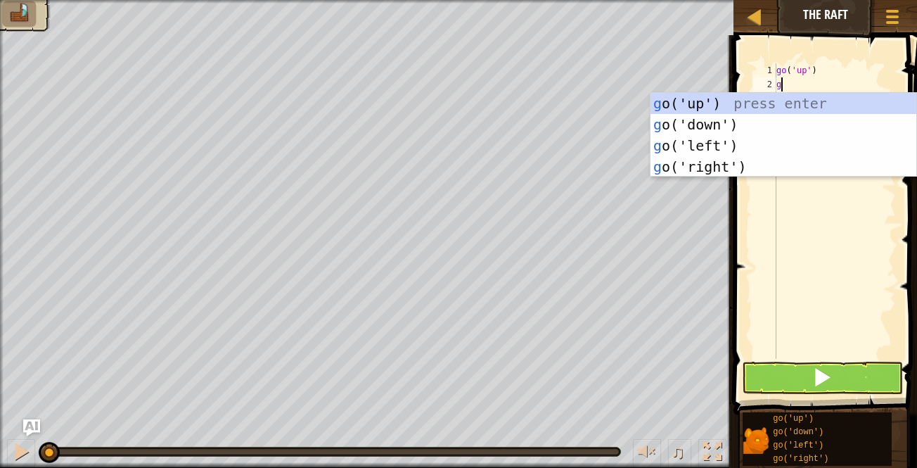
type textarea "gr"
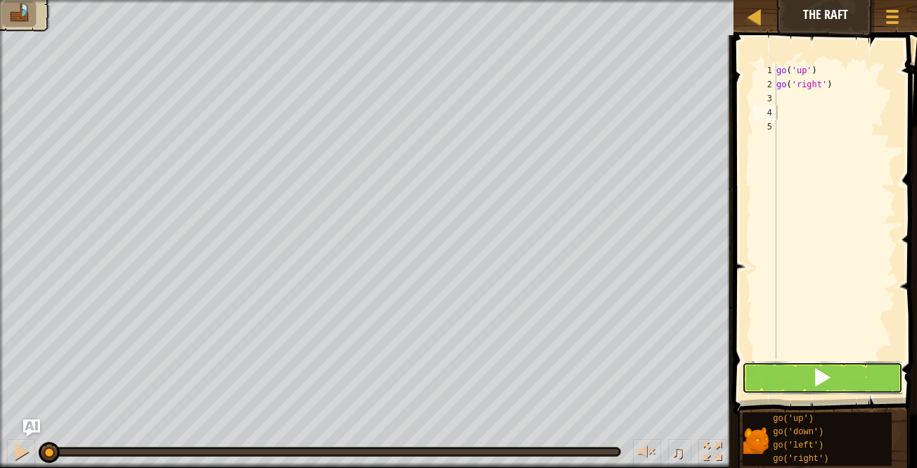
click at [752, 380] on button at bounding box center [823, 377] width 162 height 32
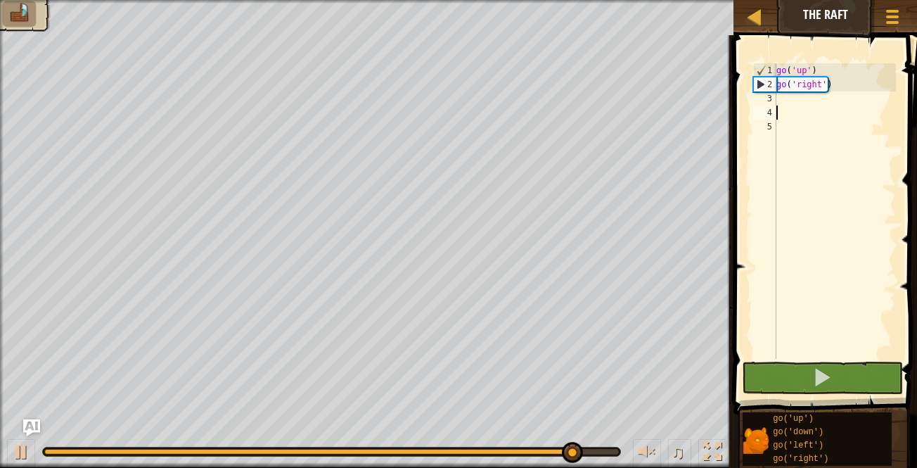
click at [806, 101] on div "go ( 'up' ) go ( 'right' )" at bounding box center [834, 224] width 122 height 323
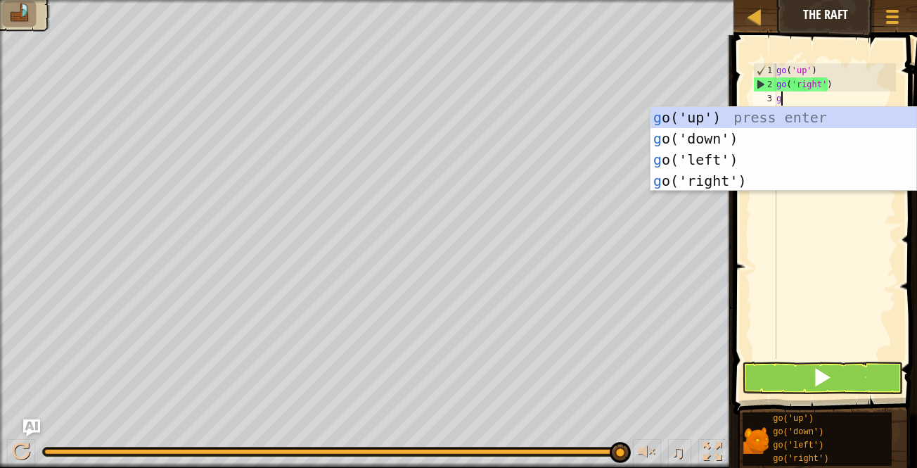
type textarea "gr"
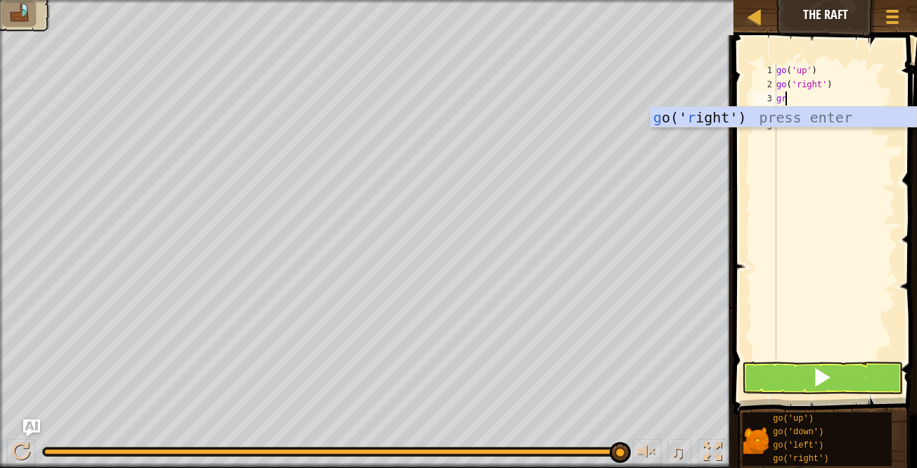
click at [780, 373] on button at bounding box center [823, 377] width 162 height 32
click button "Continue"
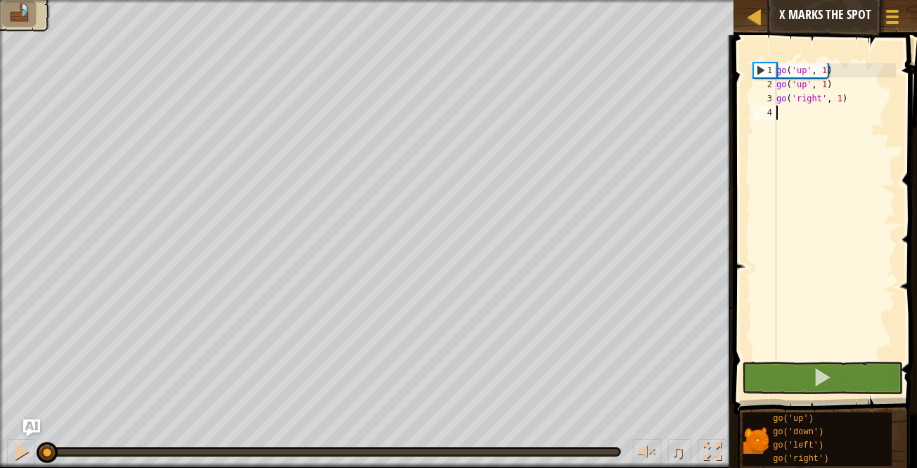
type textarea "gr"
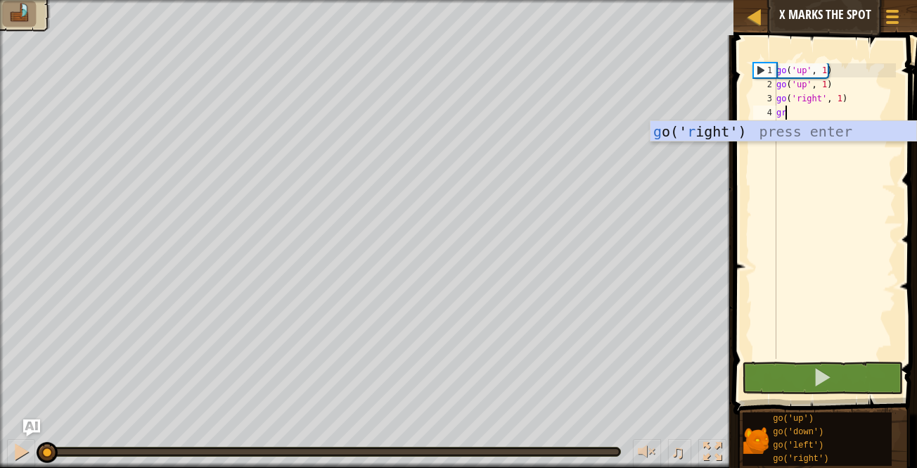
scroll to position [6, 0]
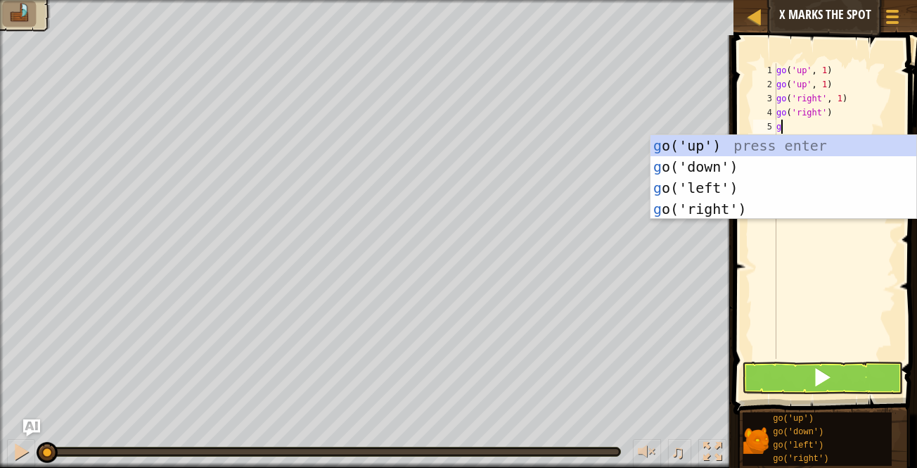
type textarea "gr"
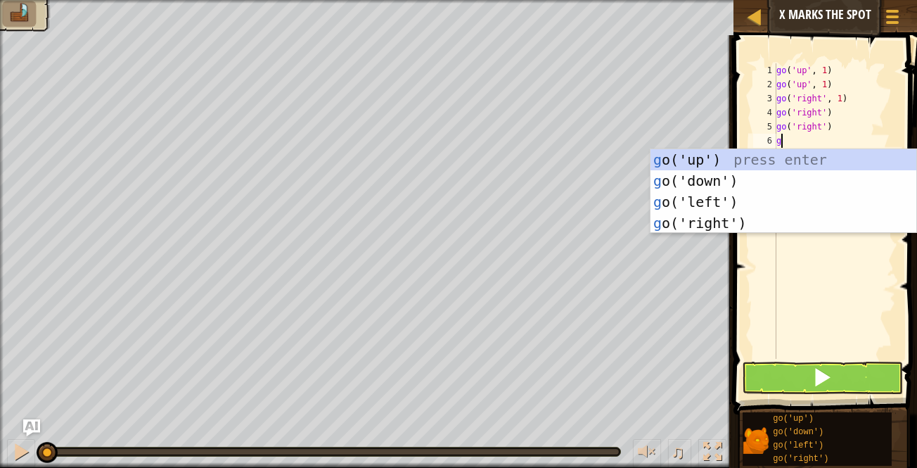
type textarea "gd"
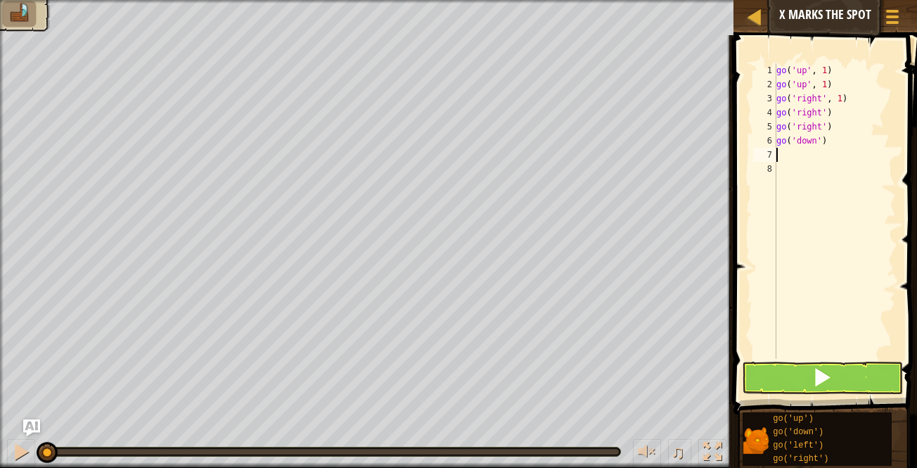
type textarea "gd"
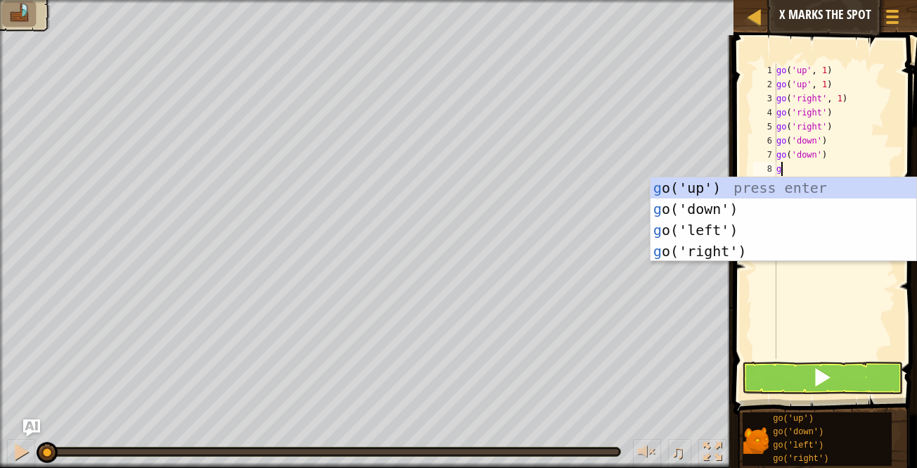
type textarea "gk"
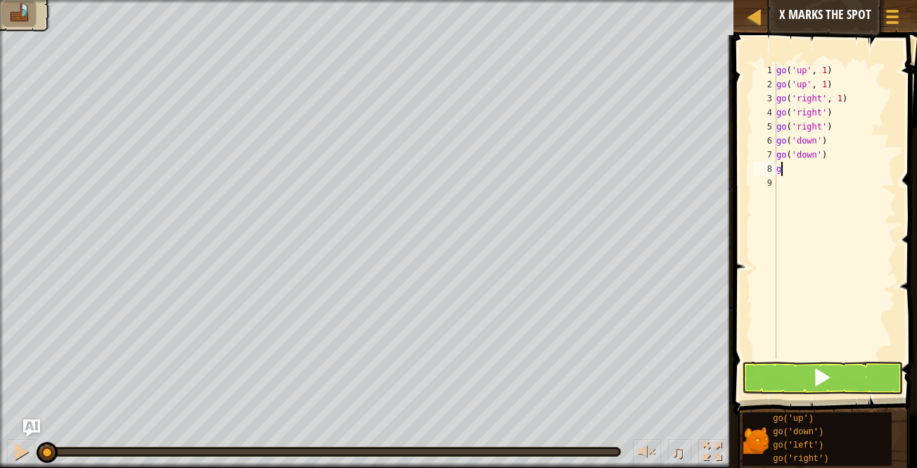
type textarea "gl"
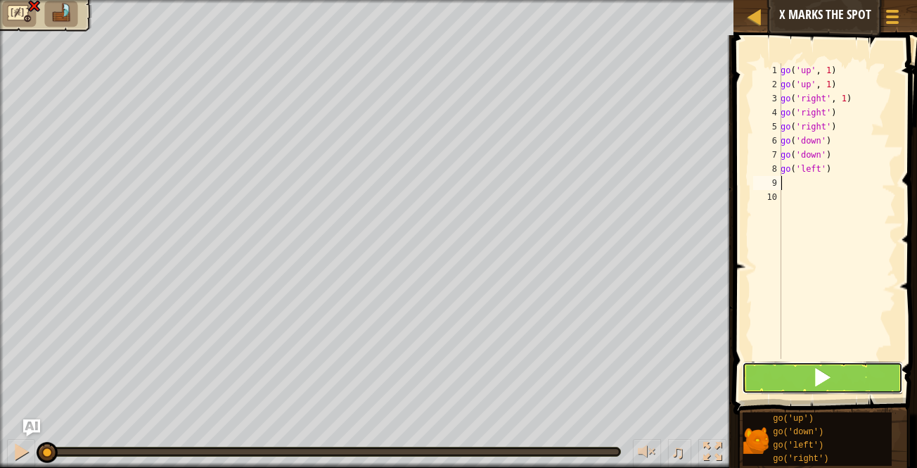
click at [780, 383] on button at bounding box center [823, 377] width 162 height 32
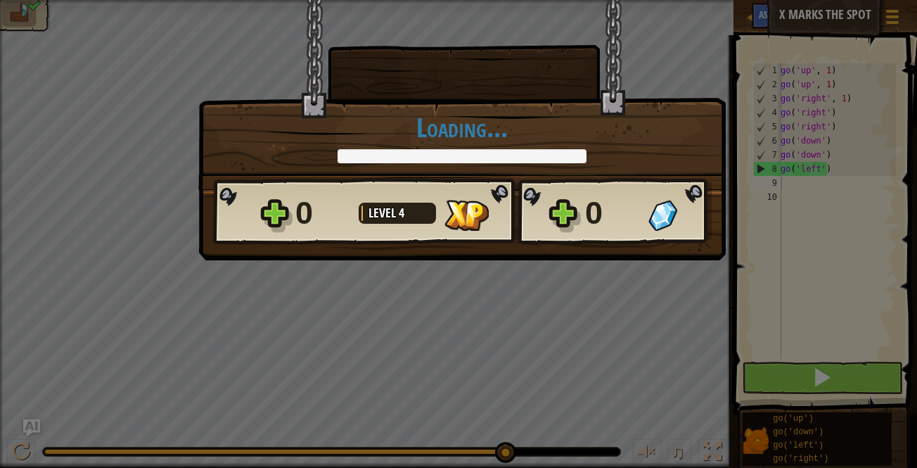
click at [0, 0] on img at bounding box center [0, 0] width 0 height 0
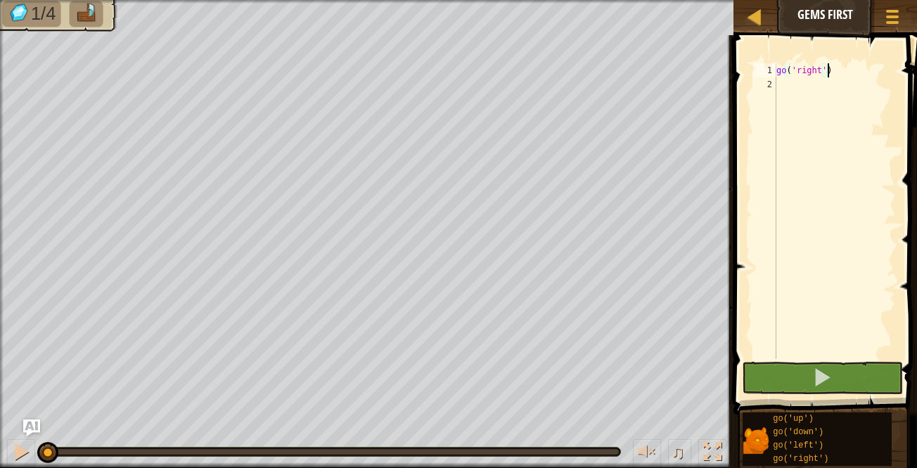
click at [799, 84] on div "go ( 'right' )" at bounding box center [834, 224] width 122 height 323
type textarea "gr"
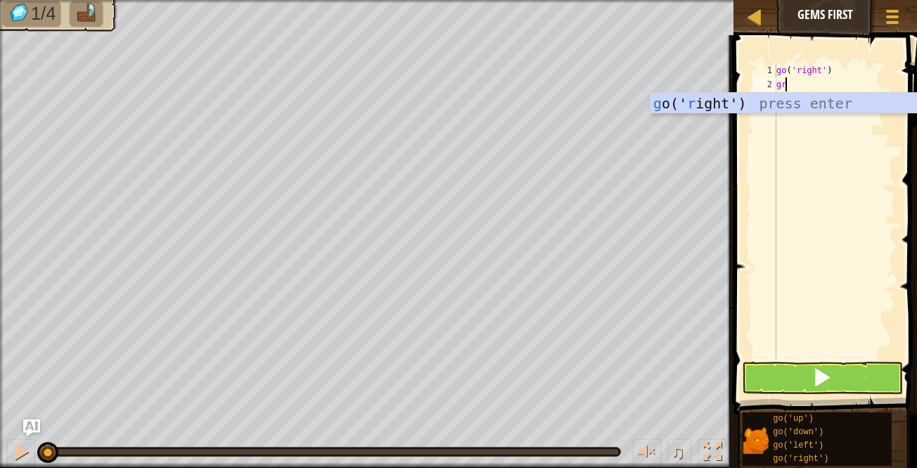
scroll to position [6, 0]
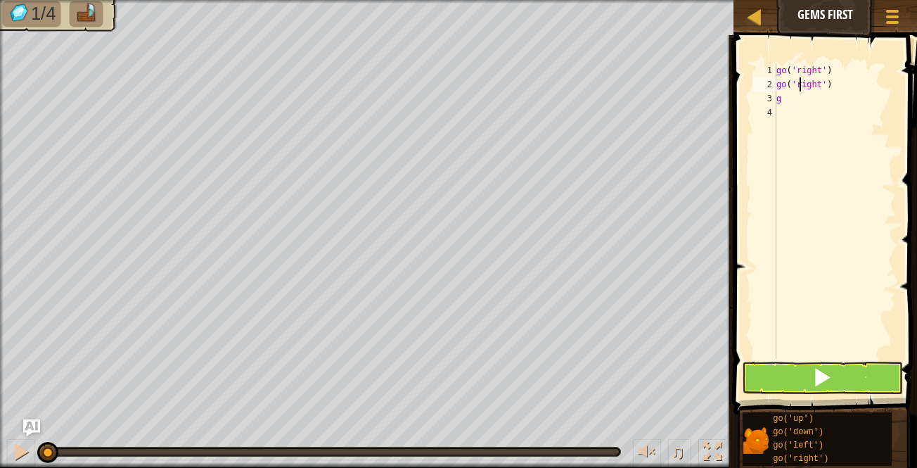
click at [800, 88] on div "go ( 'right' ) go ( 'right' ) g" at bounding box center [834, 224] width 122 height 323
type textarea "go('down')gd')"
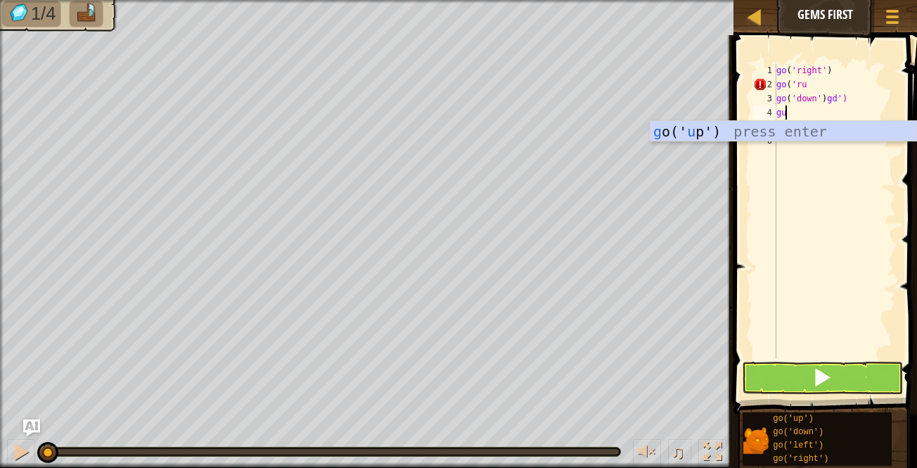
click at [801, 90] on div "go ( 'right' ) go ( 'ru go ( 'down' ) gd ') gu g" at bounding box center [834, 224] width 122 height 323
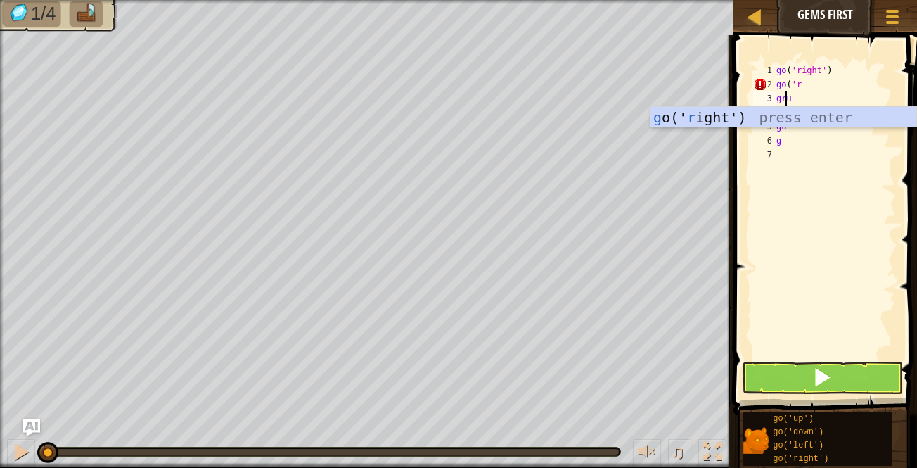
scroll to position [6, 1]
click at [801, 89] on div "go ( 'right' ) go ( 'r gru go ( 'down' ) gd ') gu g" at bounding box center [834, 224] width 122 height 323
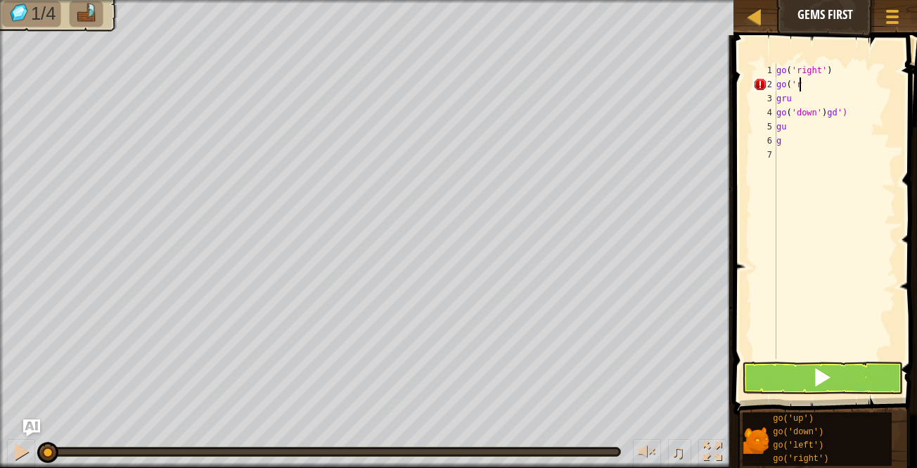
click at [801, 89] on div "go ( 'right' ) go ( 'r gru go ( 'down' ) gd ') gu g" at bounding box center [834, 224] width 122 height 323
type textarea "gr"
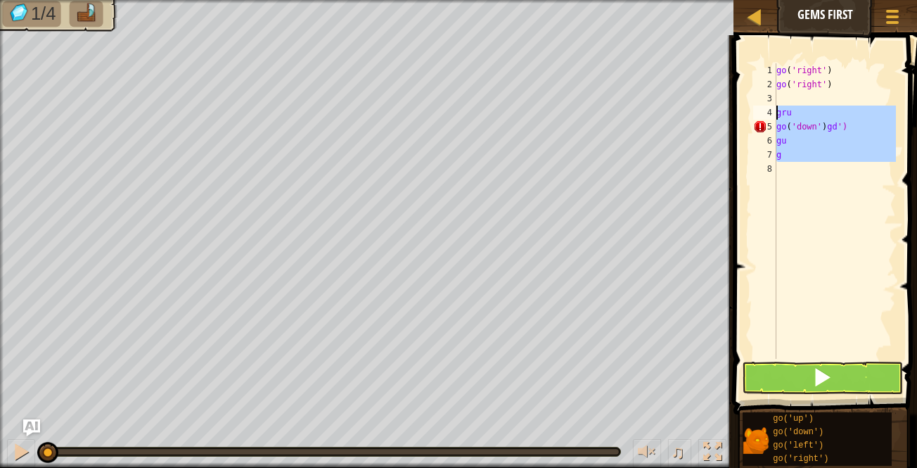
drag, startPoint x: 800, startPoint y: 164, endPoint x: 768, endPoint y: 119, distance: 55.4
click at [768, 119] on div "1 2 3 4 5 6 7 8 go ( 'right' ) go ( 'right' ) gru go ( 'down' ) gd ') gu g הההה…" at bounding box center [823, 210] width 146 height 295
type textarea "gru go('down')gd')"
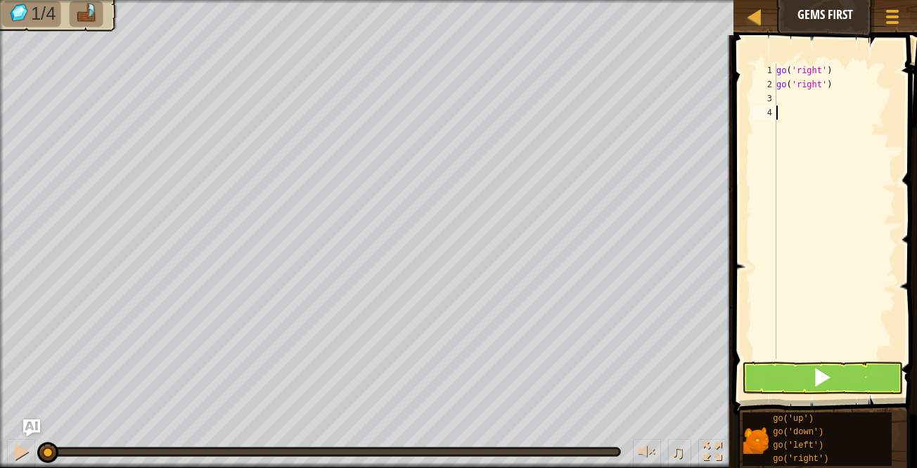
click at [780, 96] on div "go ( 'right' ) go ( 'right' )" at bounding box center [834, 224] width 122 height 323
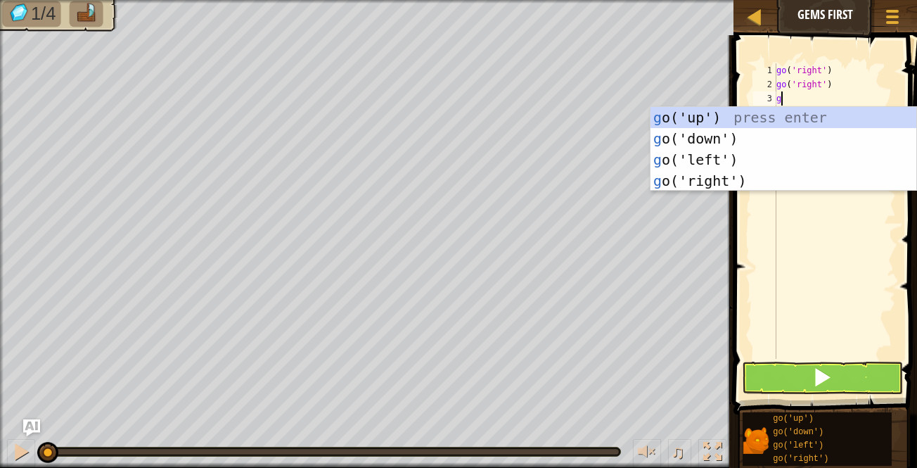
type textarea "gu"
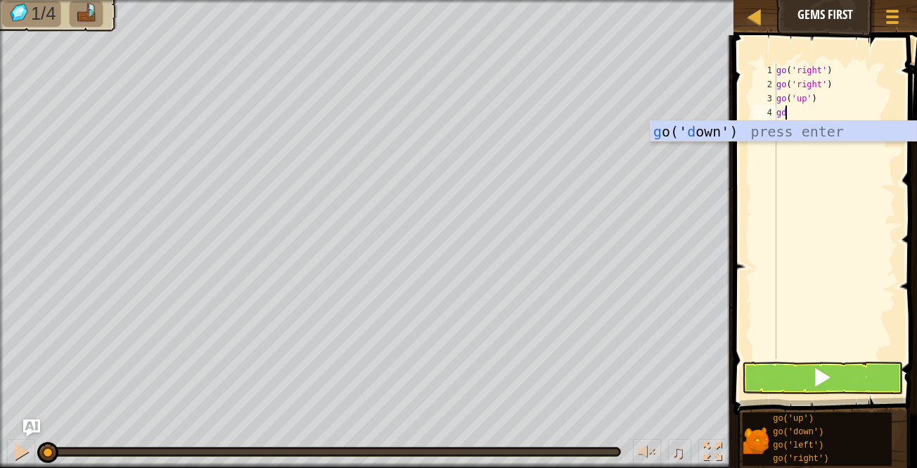
type textarea "gd"
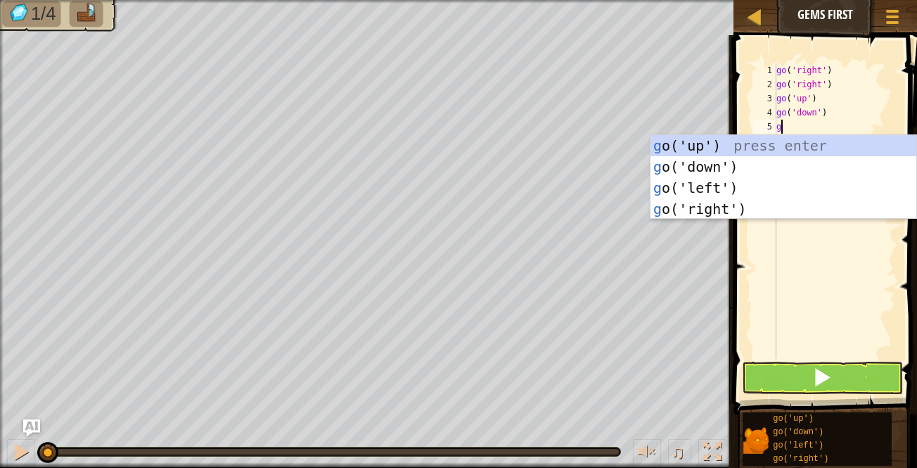
type textarea "gd"
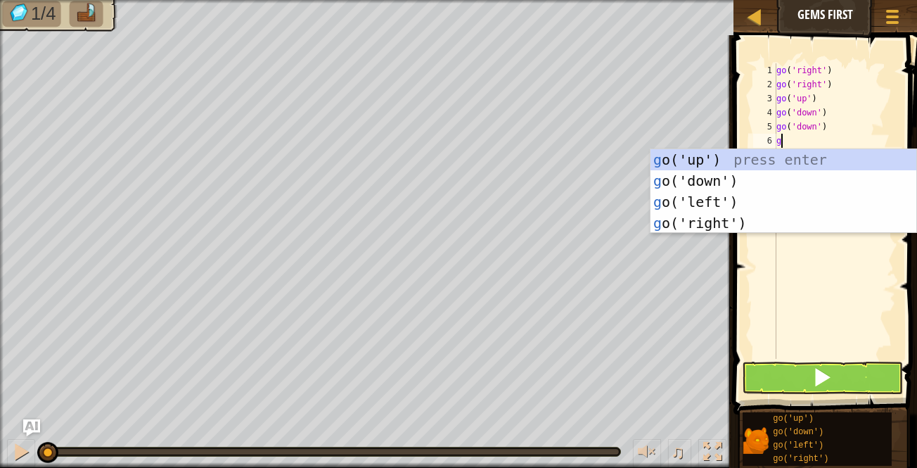
type textarea "gu"
type textarea "gr"
click at [800, 378] on button at bounding box center [823, 377] width 162 height 32
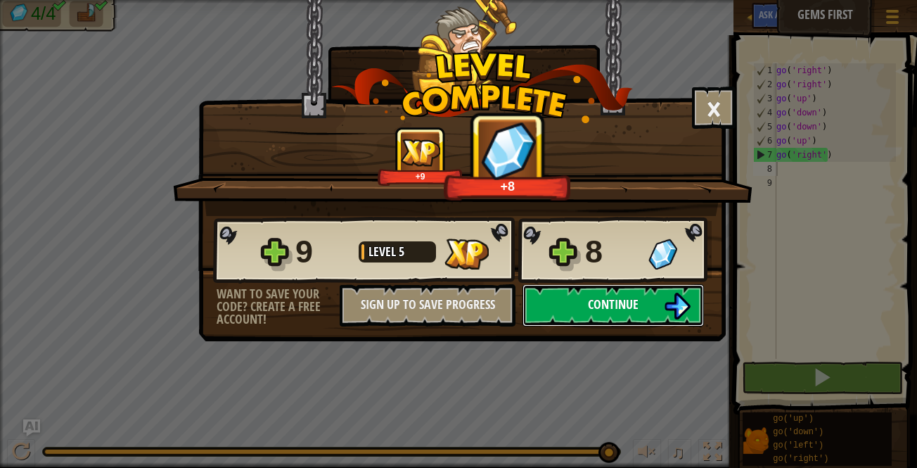
click at [638, 297] on span "Continue" at bounding box center [613, 304] width 51 height 18
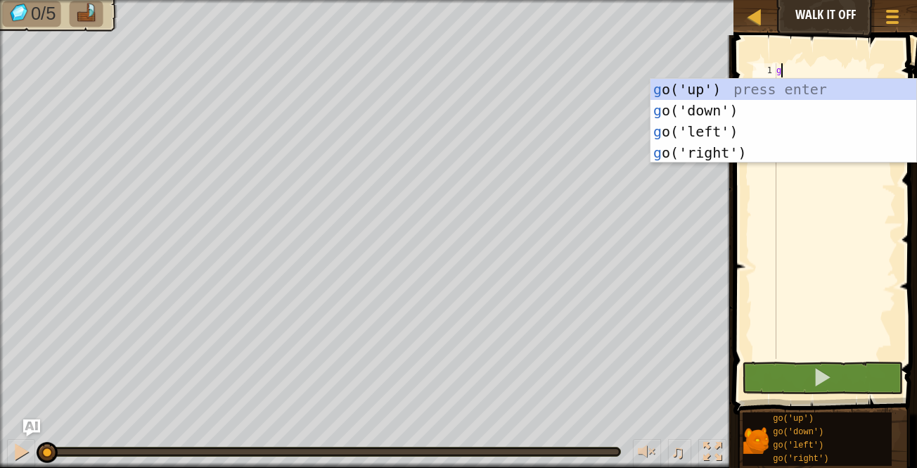
type textarea "gu"
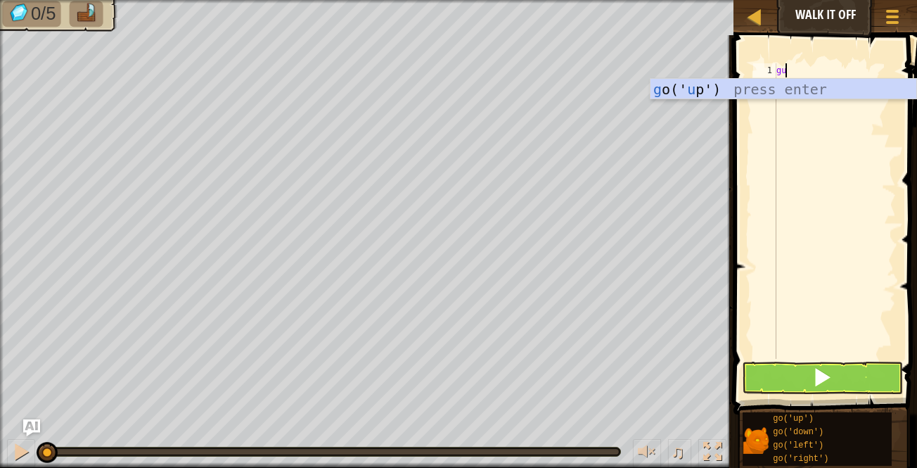
scroll to position [6, 0]
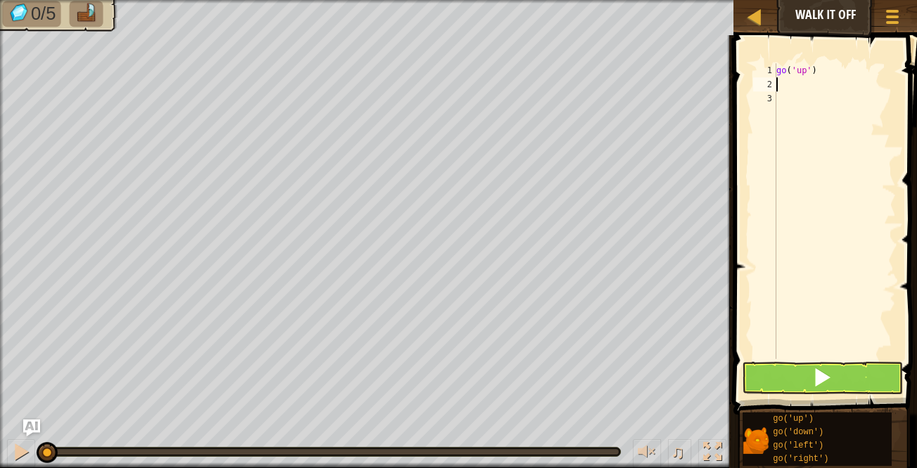
type textarea "gu"
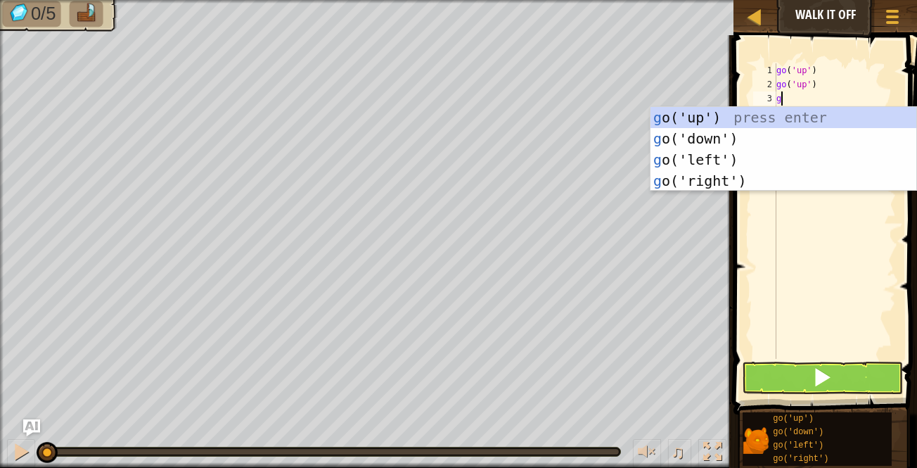
type textarea "gu"
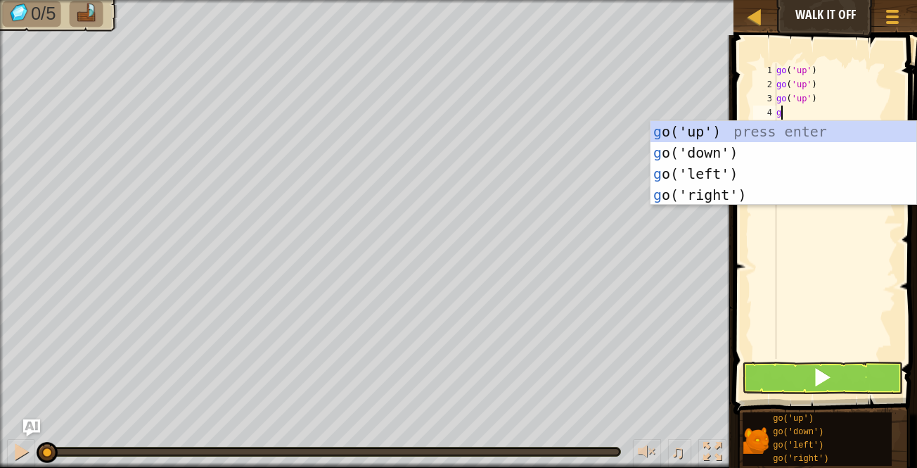
type textarea "gr"
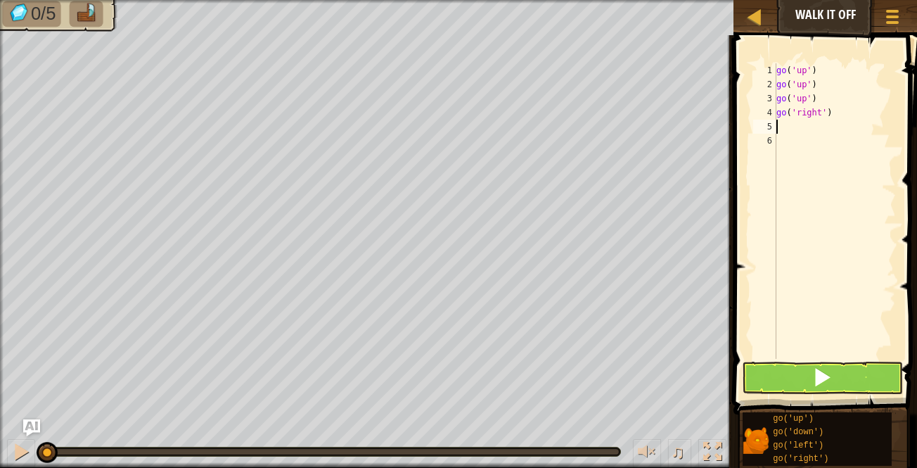
type textarea "gr"
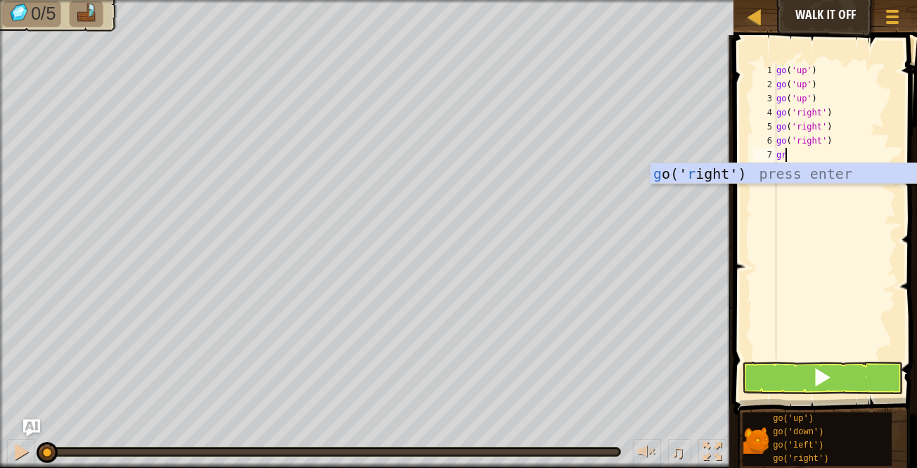
type textarea "gr"
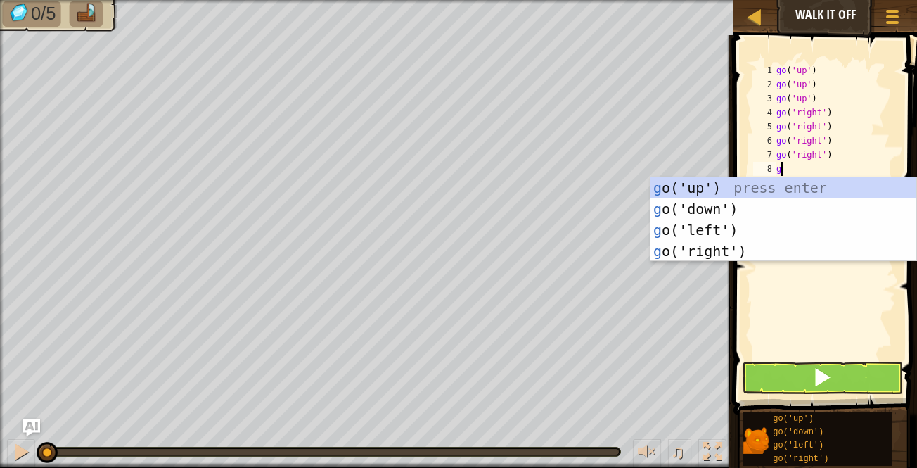
type textarea "gd"
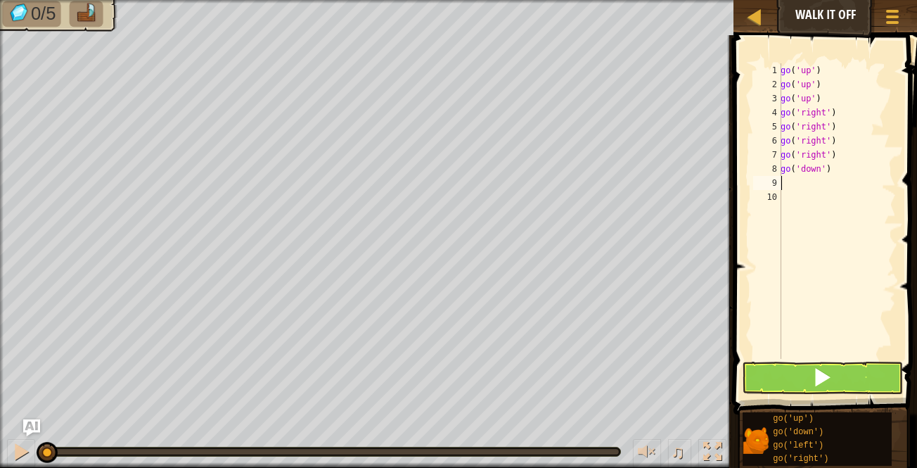
type textarea "gd"
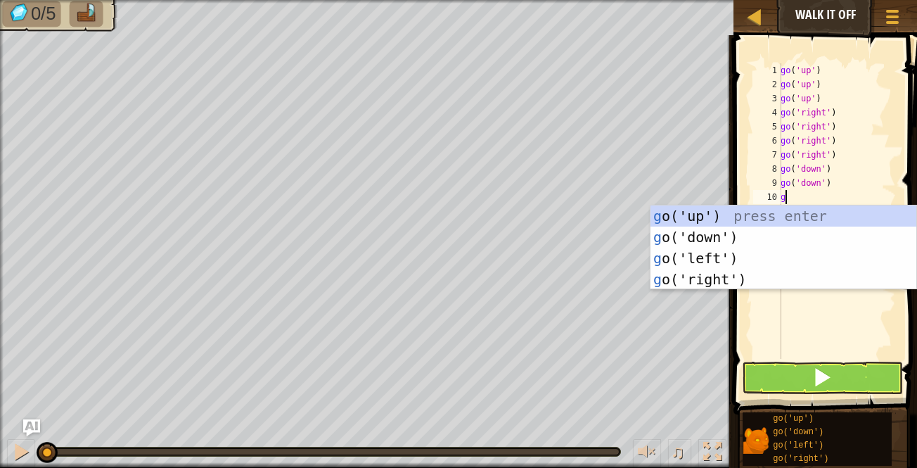
type textarea "gd"
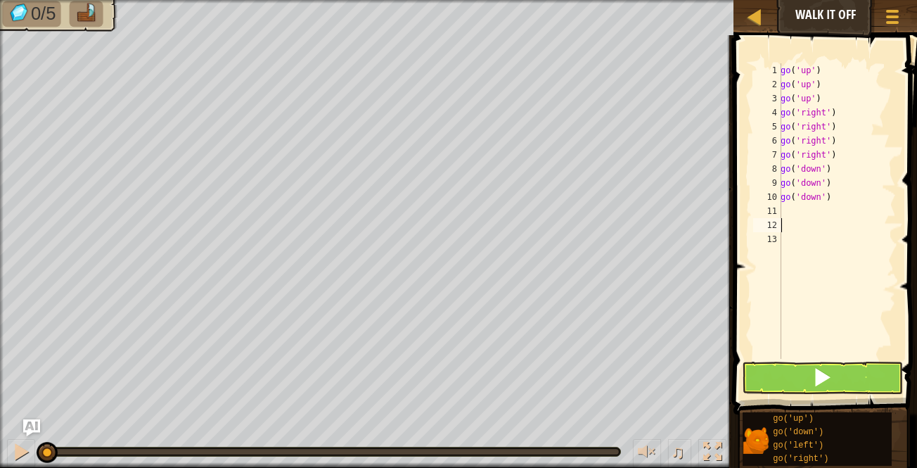
type textarea "gl"
click at [823, 367] on span at bounding box center [822, 377] width 20 height 20
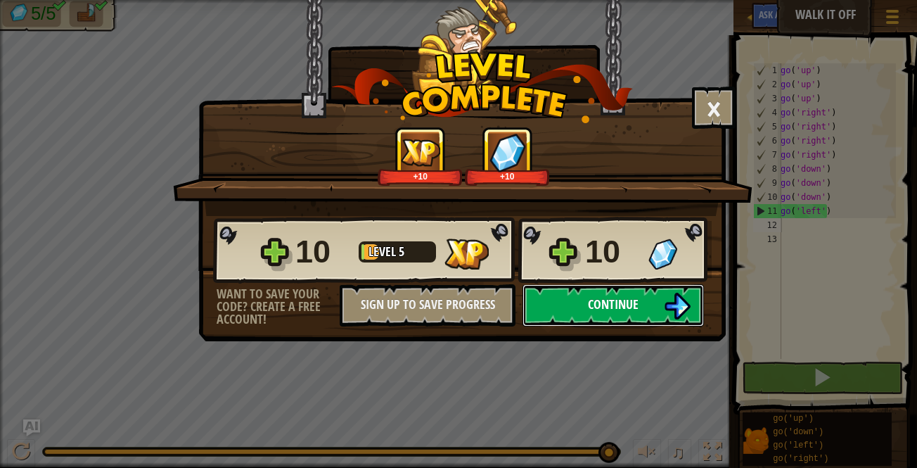
click at [645, 304] on button "Continue" at bounding box center [612, 305] width 181 height 42
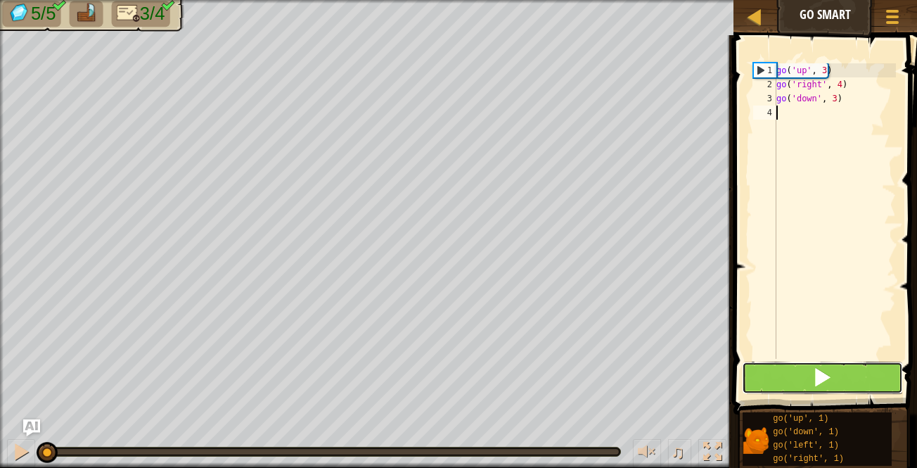
click at [822, 376] on span at bounding box center [822, 377] width 20 height 20
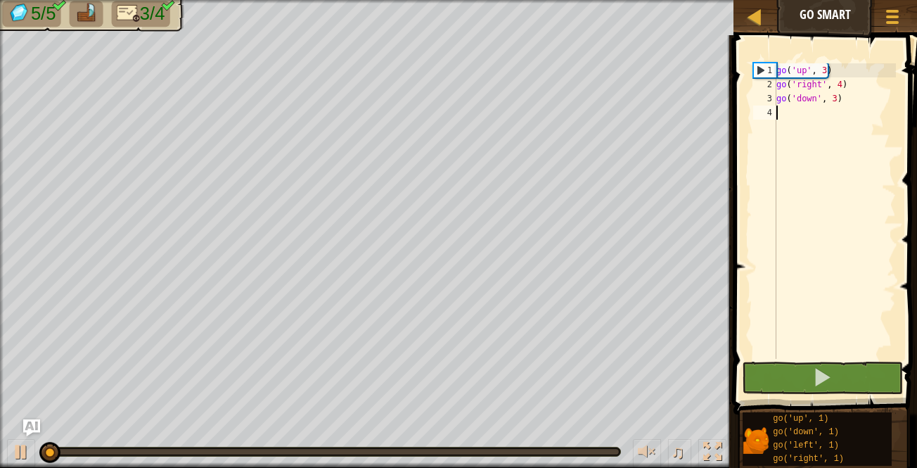
click at [787, 112] on div "go ( 'up' , 3 ) go ( 'right' , 4 ) go ( 'down' , 3 )" at bounding box center [834, 224] width 122 height 323
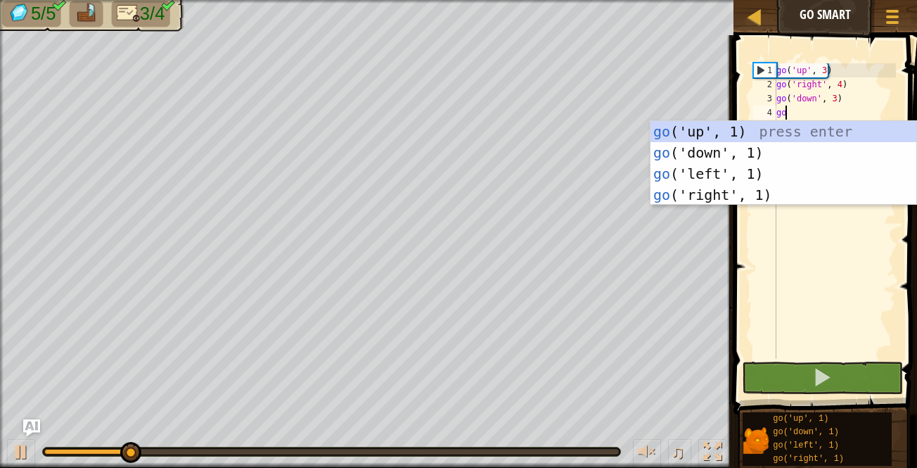
scroll to position [6, 0]
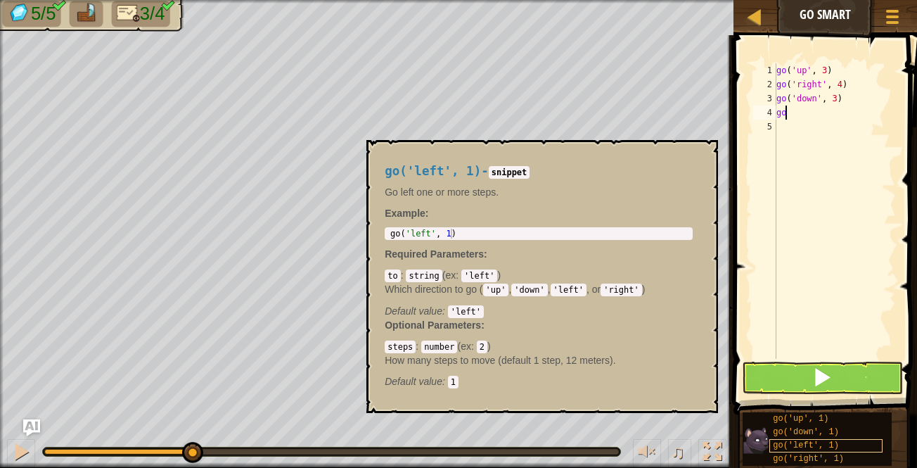
click at [783, 444] on span "go('left', 1)" at bounding box center [806, 445] width 66 height 10
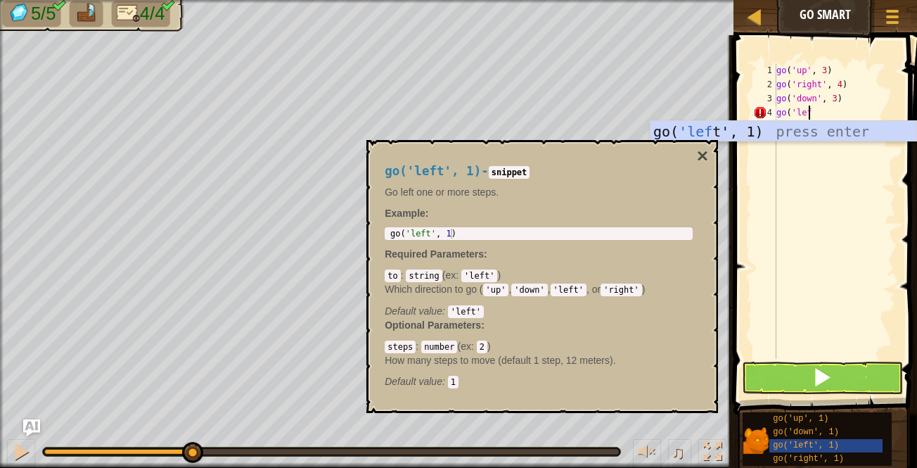
scroll to position [6, 2]
click at [703, 153] on button "×" at bounding box center [702, 156] width 11 height 20
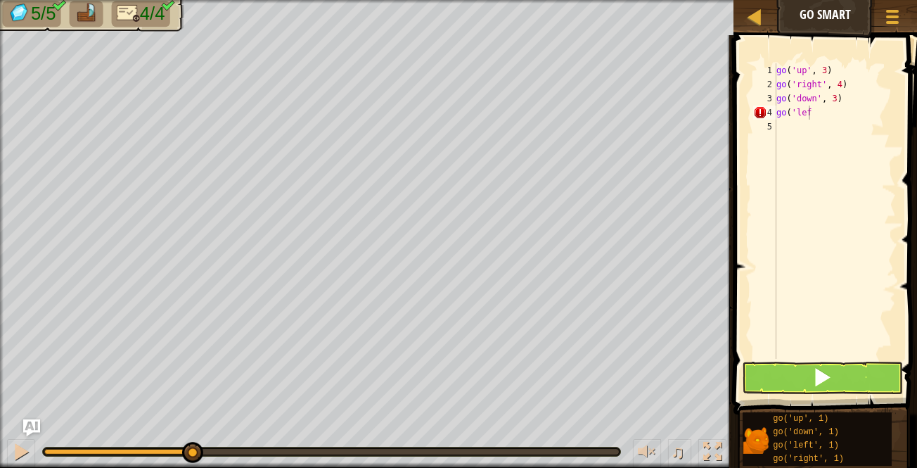
click at [814, 112] on div "go ( 'up' , 3 ) go ( 'right' , 4 ) go ( 'down' , 3 ) go ( 'lef" at bounding box center [834, 224] width 122 height 323
type textarea "go('left"
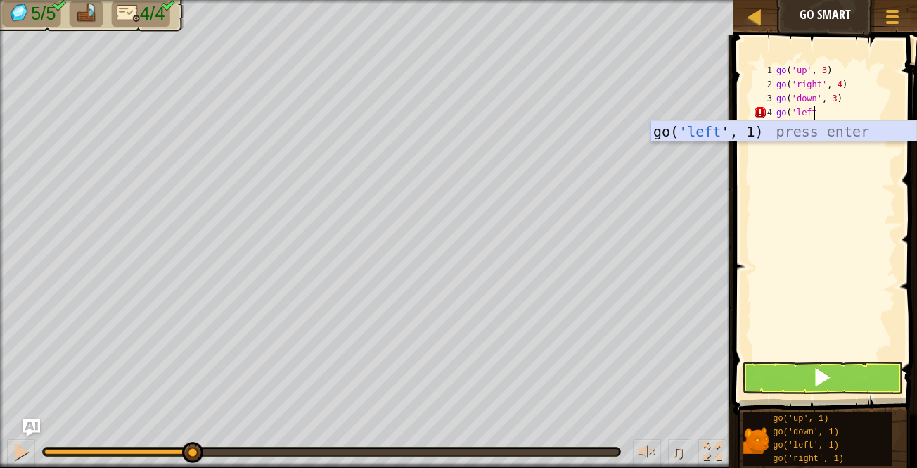
click at [799, 135] on div "go( 'left ', 1) press enter" at bounding box center [783, 152] width 266 height 63
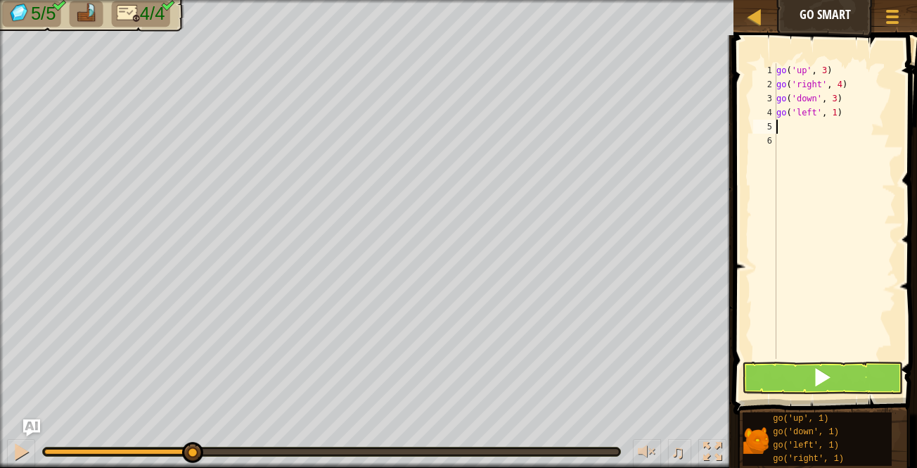
scroll to position [6, 0]
click at [816, 380] on span at bounding box center [822, 377] width 20 height 20
